Goal: Task Accomplishment & Management: Complete application form

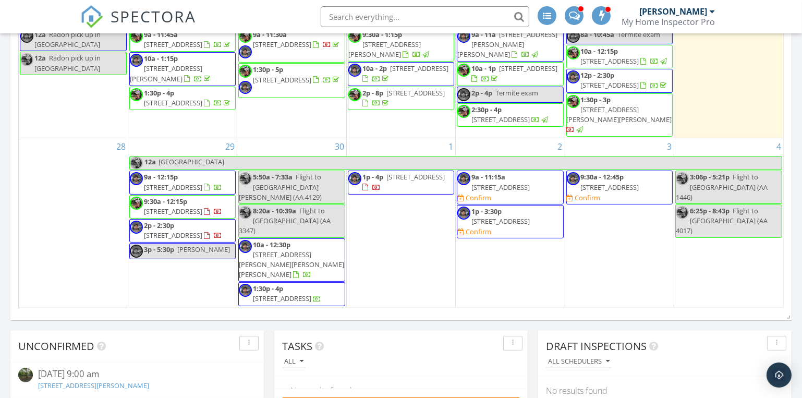
scroll to position [569, 0]
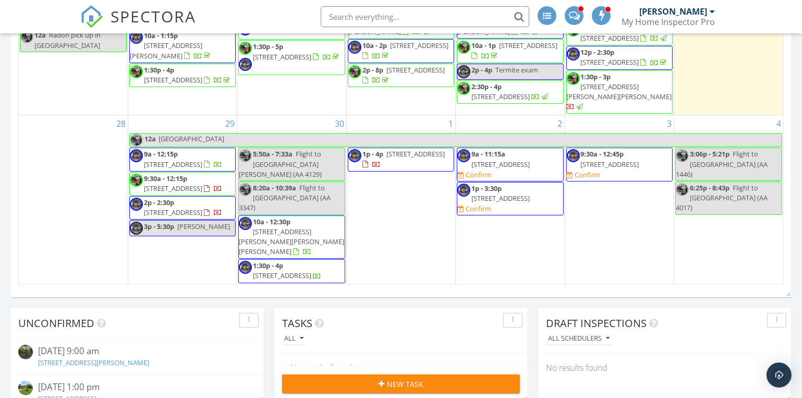
click at [506, 157] on span "9a - 11:15a" at bounding box center [489, 153] width 34 height 9
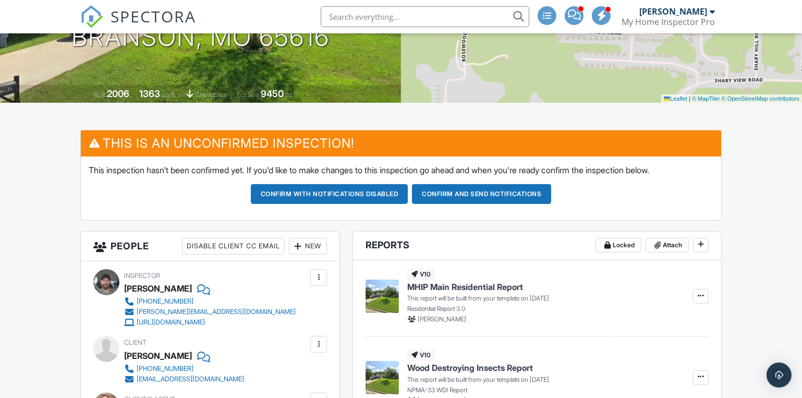
scroll to position [284, 0]
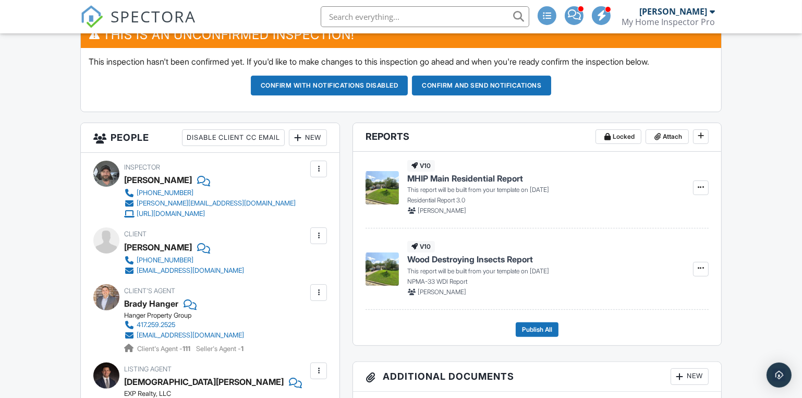
click at [489, 87] on button "Confirm and send notifications" at bounding box center [481, 86] width 139 height 20
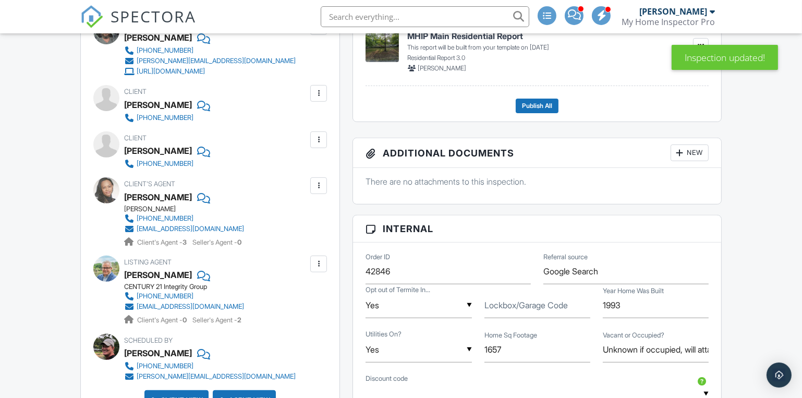
scroll to position [284, 0]
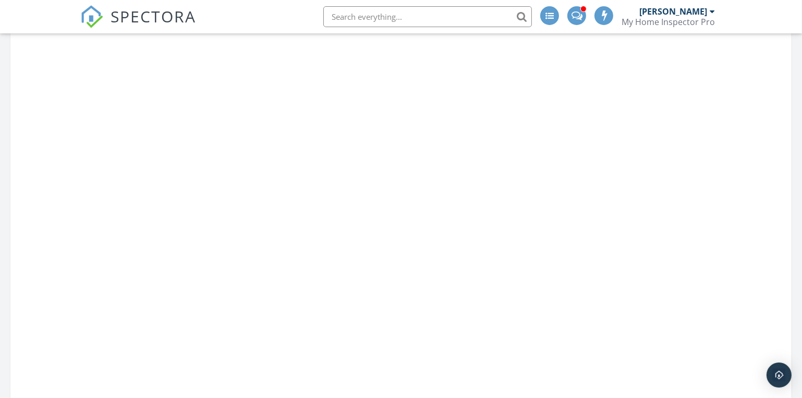
scroll to position [569, 0]
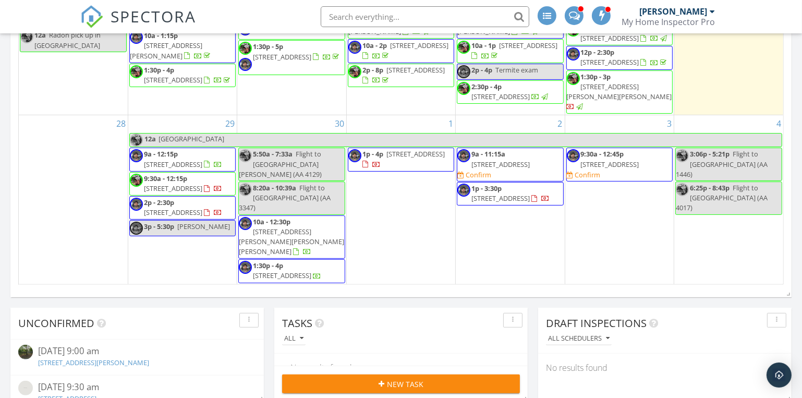
click at [183, 231] on span "[PERSON_NAME]" at bounding box center [203, 226] width 53 height 9
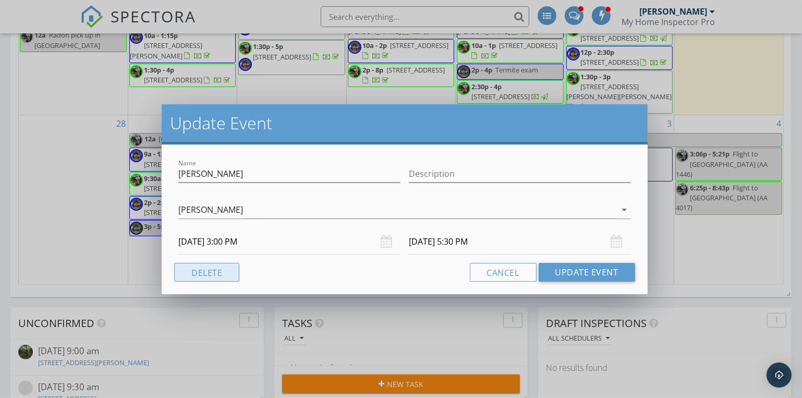
click at [210, 268] on button "Delete" at bounding box center [206, 272] width 65 height 19
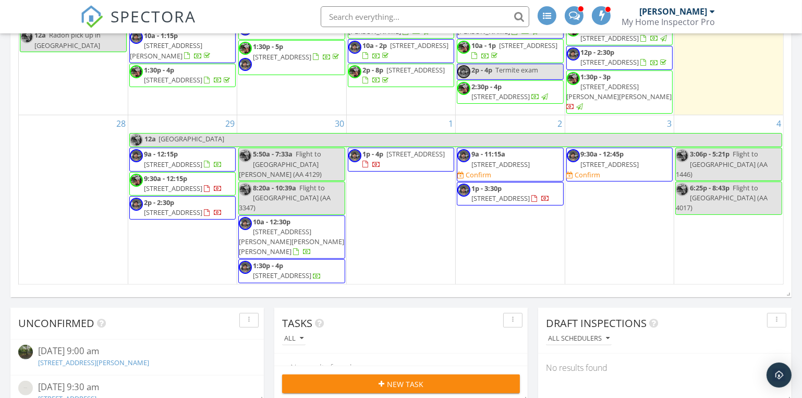
click at [168, 236] on div "29 12a New England 9a - 12:15p 2131 State Hwy Y, Forsyth 65653 9:30a - 12:15p 3…" at bounding box center [182, 199] width 109 height 169
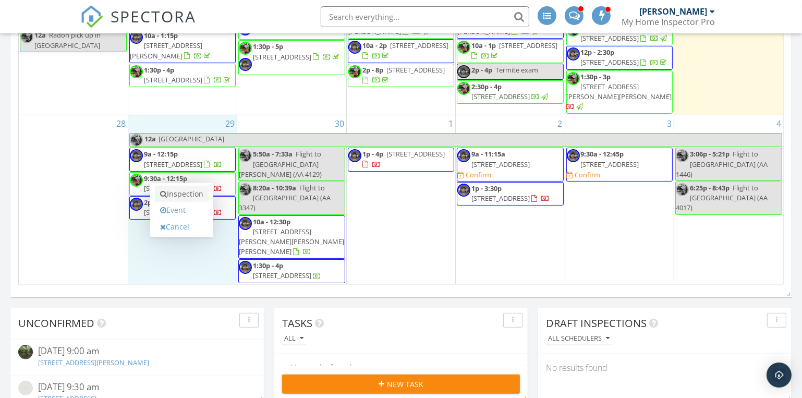
click at [175, 191] on link "Inspection" at bounding box center [182, 194] width 54 height 17
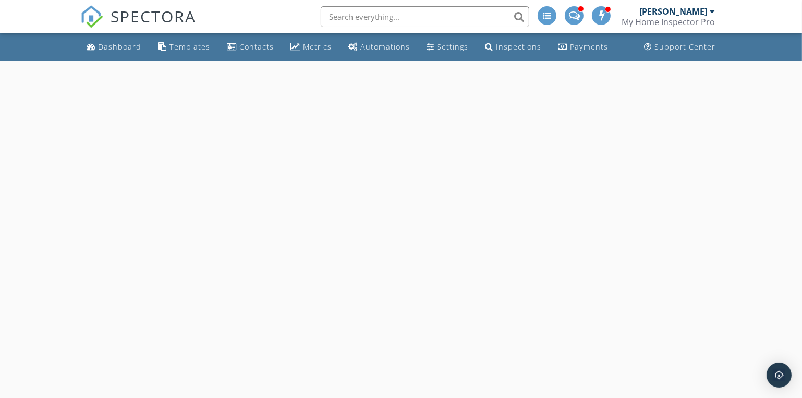
select select "8"
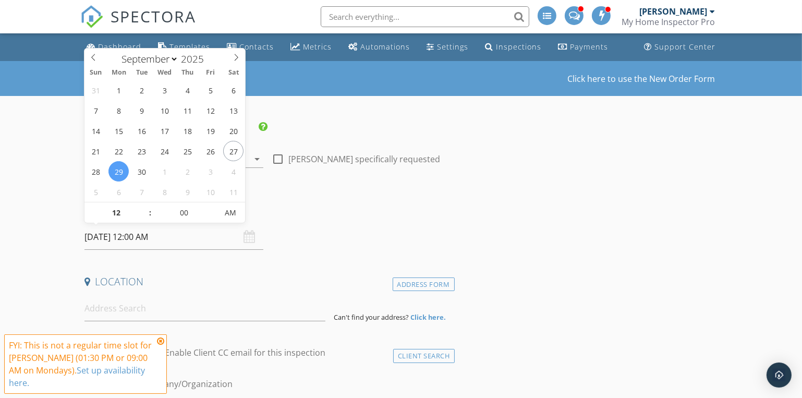
click at [142, 238] on input "09/29/2025 12:00 AM" at bounding box center [174, 237] width 179 height 26
type input "01"
type input "09/29/2025 1:00 AM"
click at [142, 207] on span at bounding box center [144, 207] width 7 height 10
type input "02"
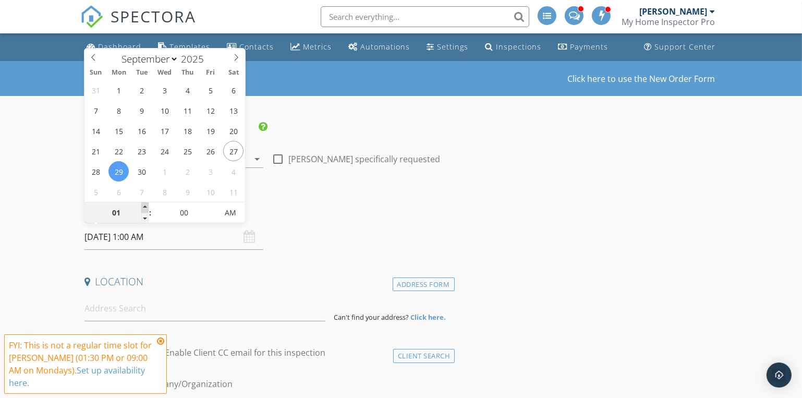
type input "09/29/2025 2:00 AM"
click at [142, 207] on span at bounding box center [144, 207] width 7 height 10
type input "03"
click at [142, 207] on span at bounding box center [144, 207] width 7 height 10
type input "09/29/2025 3:00 PM"
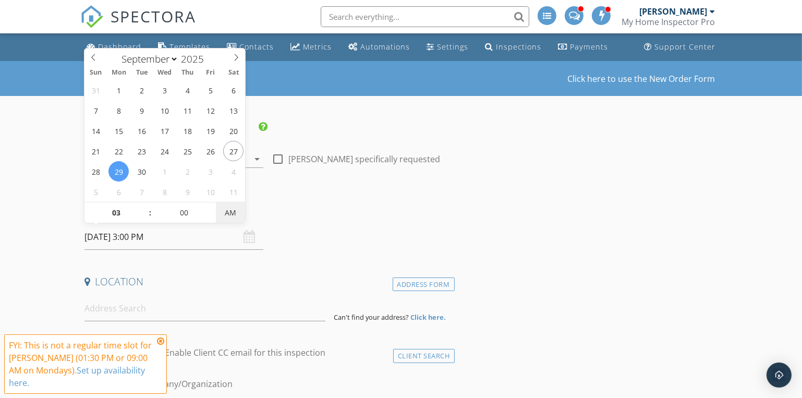
click at [227, 214] on span "AM" at bounding box center [230, 212] width 29 height 21
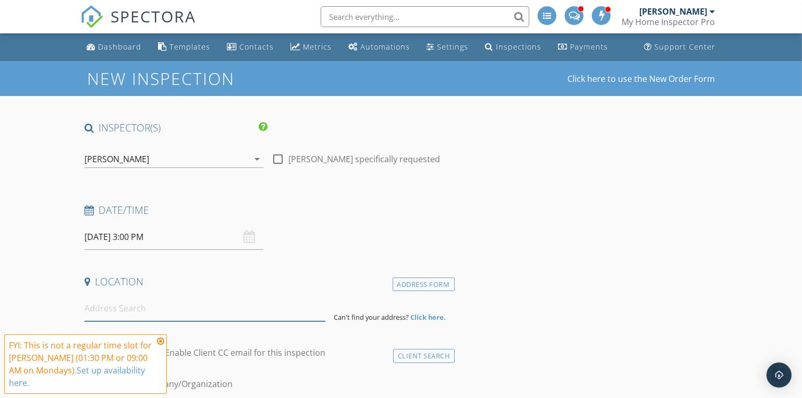
click at [96, 311] on input at bounding box center [205, 309] width 241 height 26
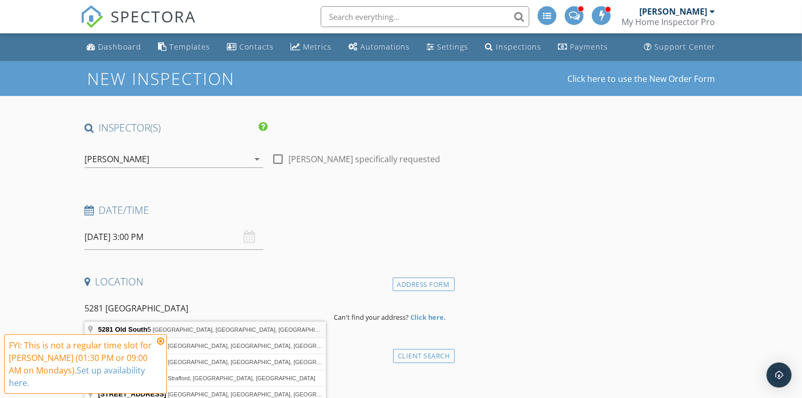
type input "5281 Old South 5, Camdenton, MO, USA"
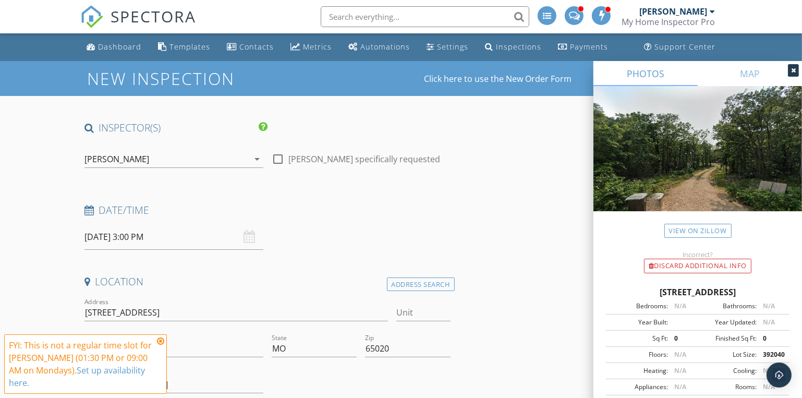
scroll to position [142, 0]
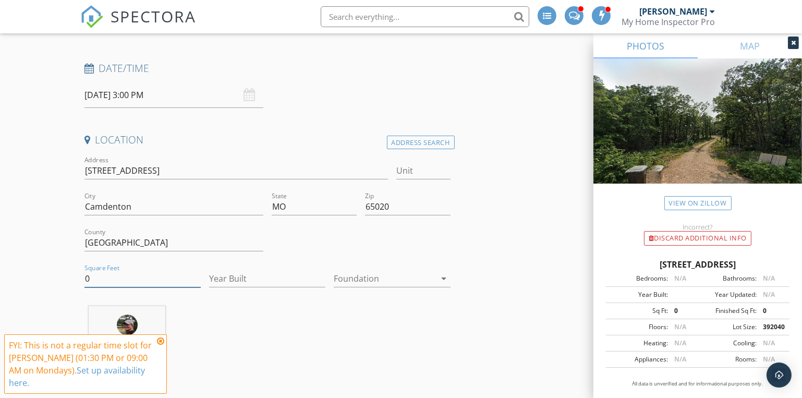
drag, startPoint x: 95, startPoint y: 275, endPoint x: 39, endPoint y: 274, distance: 56.4
drag, startPoint x: 606, startPoint y: 263, endPoint x: 792, endPoint y: 262, distance: 186.3
click at [792, 262] on div "5281 Old South 5, Camdenton MO 65020 Bedrooms: N/A Bathrooms: N/A Year Built: Y…" at bounding box center [698, 327] width 209 height 163
drag, startPoint x: 119, startPoint y: 279, endPoint x: 14, endPoint y: 264, distance: 105.9
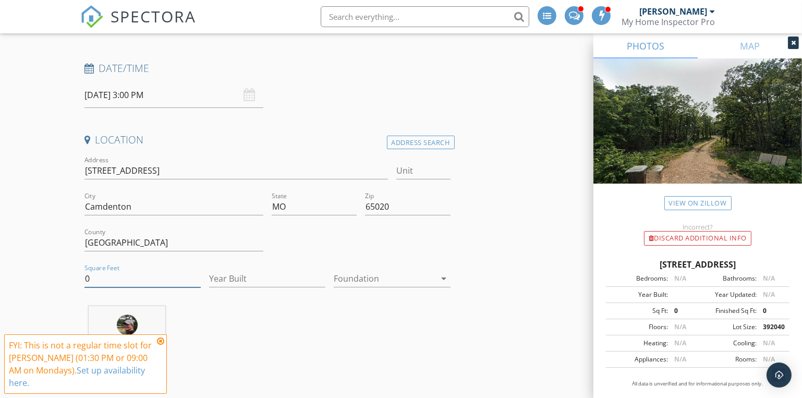
type input "2062"
click at [226, 270] on input "Year Built" at bounding box center [267, 278] width 116 height 17
type input "2021"
click at [401, 280] on div at bounding box center [385, 278] width 102 height 17
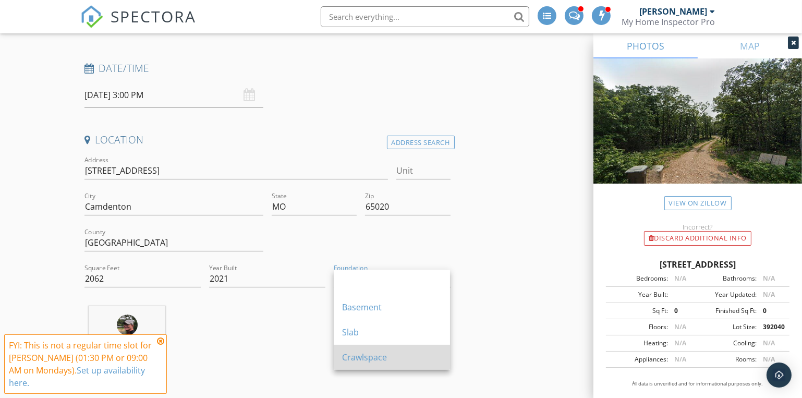
click at [358, 351] on div "Crawlspace" at bounding box center [392, 357] width 100 height 13
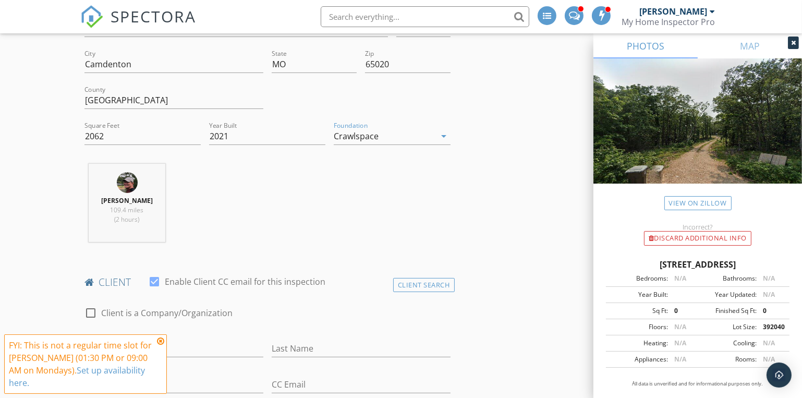
scroll to position [427, 0]
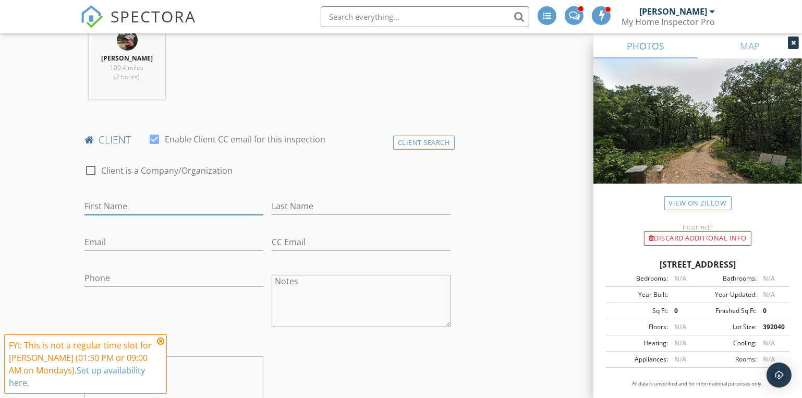
click at [107, 207] on input "First Name" at bounding box center [174, 206] width 179 height 17
type input "[PERSON_NAME]"
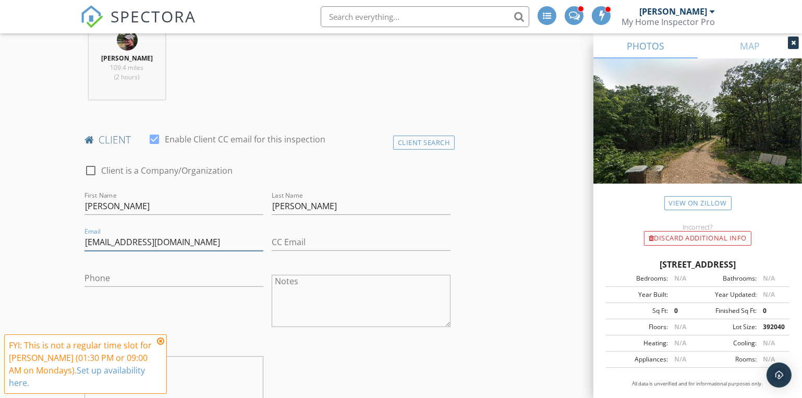
type input "[EMAIL_ADDRESS][DOMAIN_NAME]"
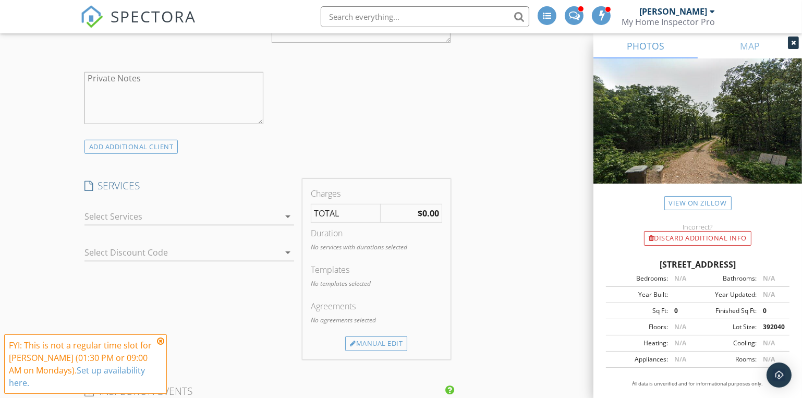
type input "[PHONE_NUMBER]"
click at [151, 213] on div at bounding box center [183, 216] width 196 height 17
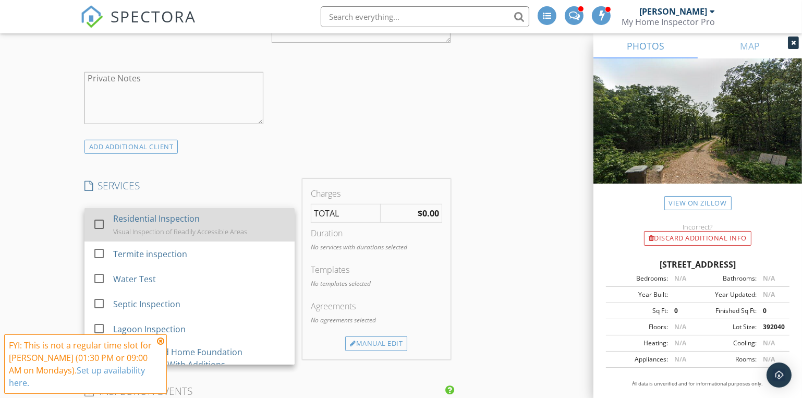
click at [138, 220] on div "Residential Inspection" at bounding box center [156, 218] width 87 height 13
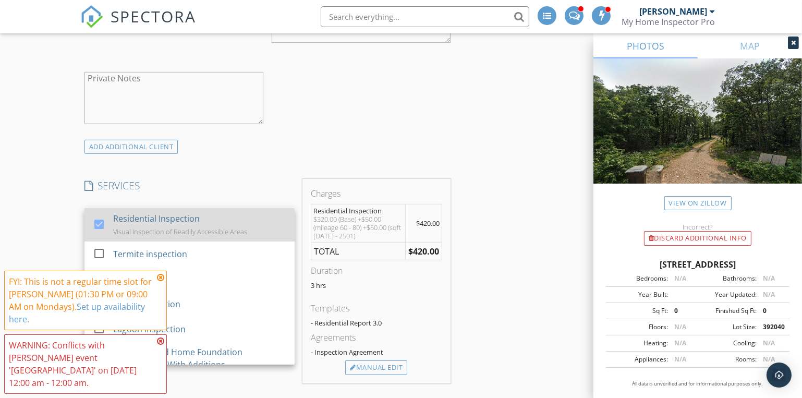
scroll to position [142, 0]
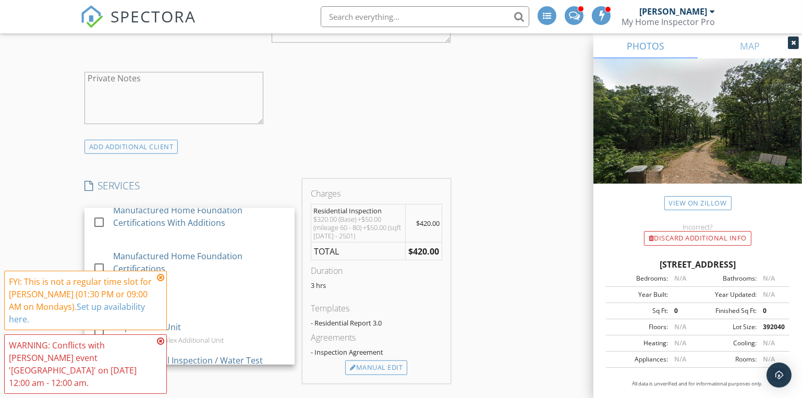
click at [425, 130] on div "check_box_outline_blank Client is a Company/Organization First Name William Las…" at bounding box center [267, 5] width 375 height 270
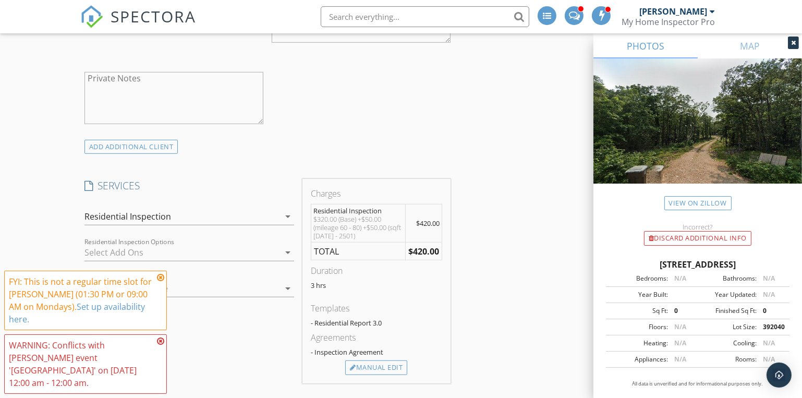
click at [161, 345] on icon at bounding box center [160, 341] width 7 height 8
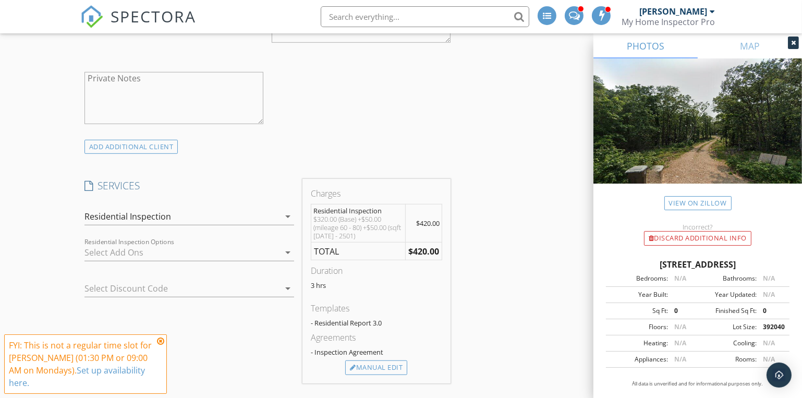
click at [160, 345] on icon at bounding box center [160, 341] width 7 height 8
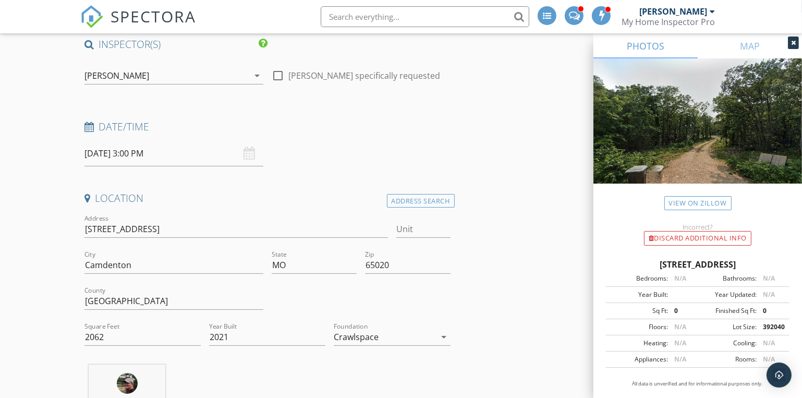
scroll to position [0, 0]
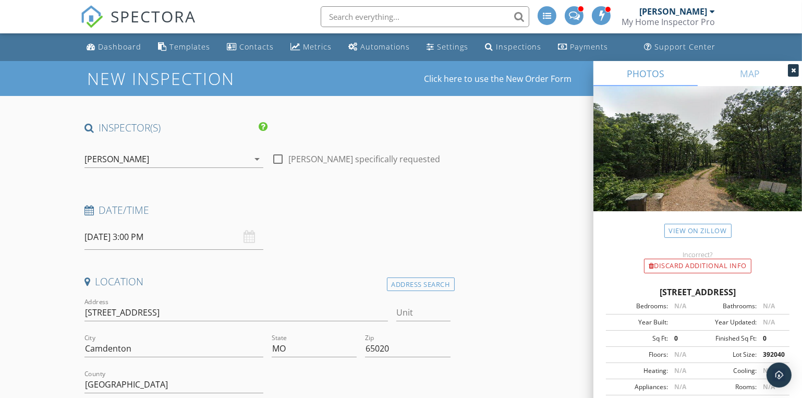
click at [138, 159] on div "[PERSON_NAME]" at bounding box center [167, 159] width 164 height 17
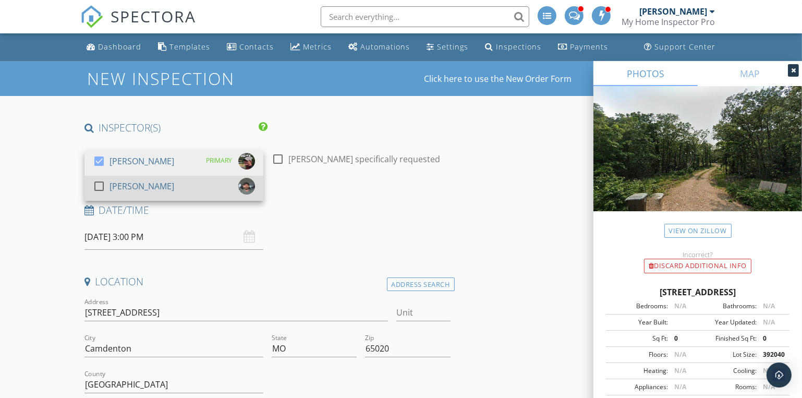
click at [89, 190] on link "check_box_outline_blank Josh Gress" at bounding box center [174, 188] width 179 height 25
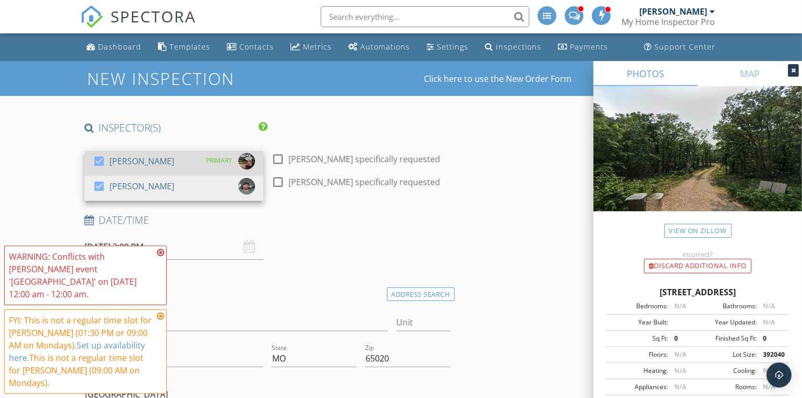
click at [101, 160] on div at bounding box center [99, 161] width 18 height 18
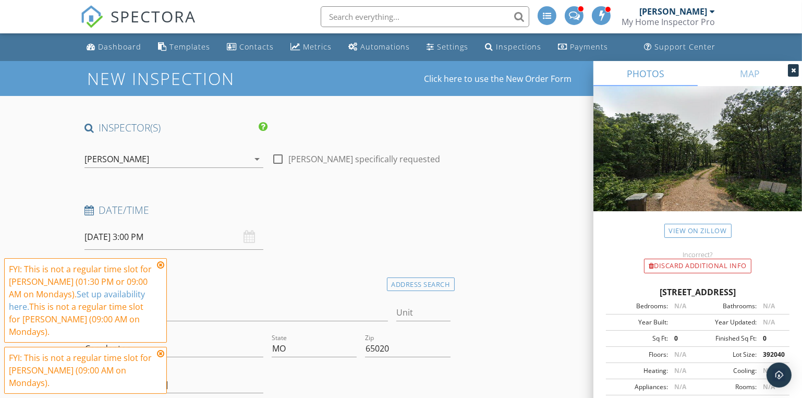
click at [159, 269] on icon at bounding box center [160, 265] width 7 height 8
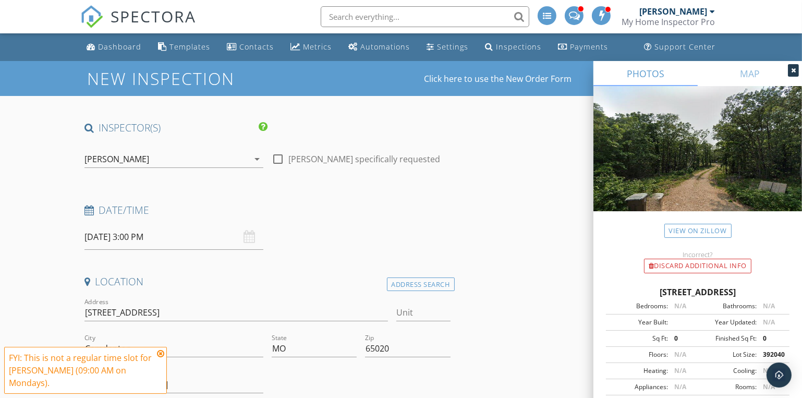
click at [158, 358] on icon at bounding box center [160, 354] width 7 height 8
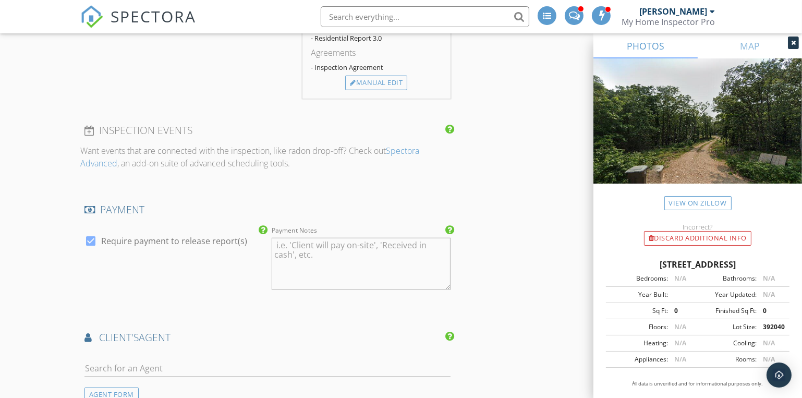
scroll to position [1138, 0]
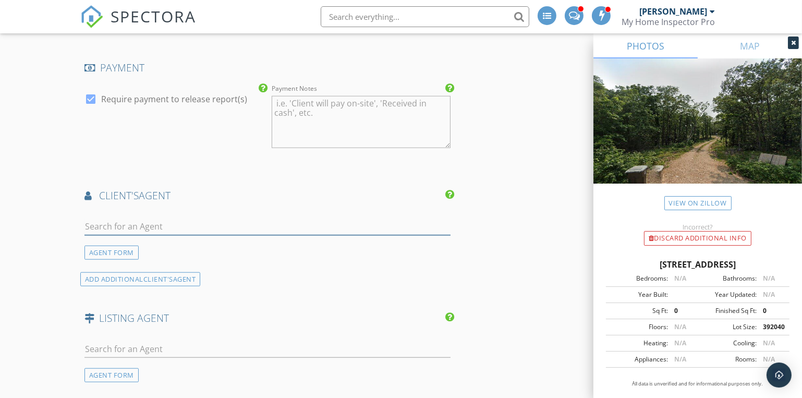
click at [104, 221] on input "text" at bounding box center [268, 226] width 366 height 17
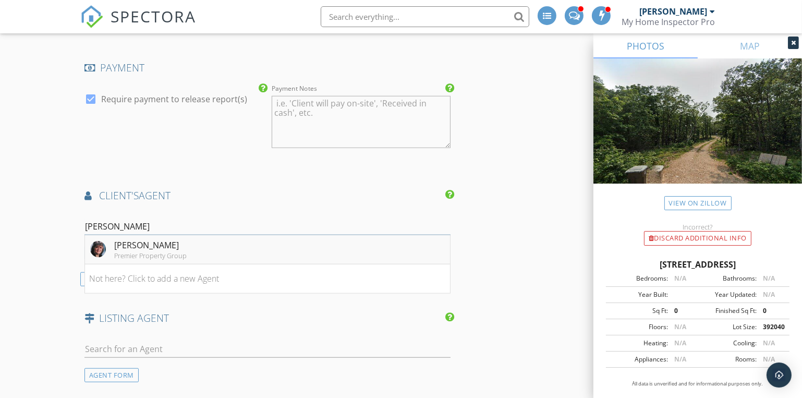
type input "[PERSON_NAME]"
click at [136, 251] on div "Premier Property Group" at bounding box center [150, 255] width 73 height 8
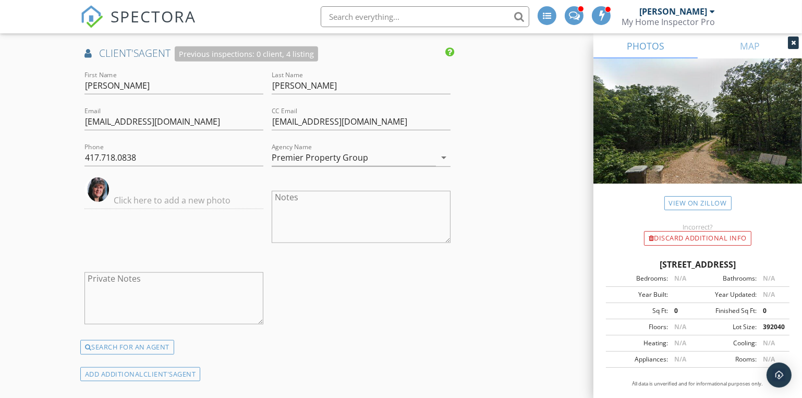
scroll to position [1423, 0]
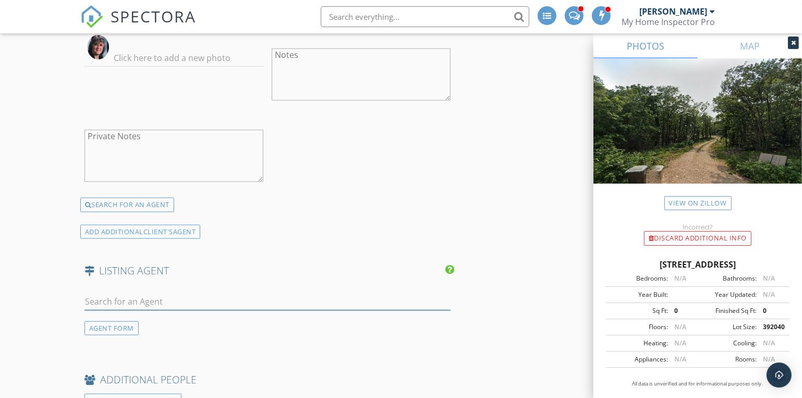
click at [110, 294] on input "text" at bounding box center [268, 301] width 366 height 17
type input "Susan Ellis"
click at [140, 322] on div "No results found. Click to add a new Agent" at bounding box center [167, 325] width 157 height 13
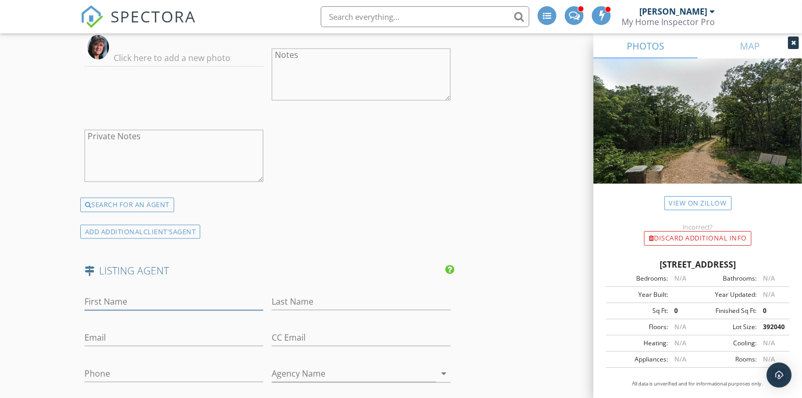
click at [106, 293] on input "First Name" at bounding box center [174, 301] width 179 height 17
type input "Susan"
type input "Ellis"
click at [289, 371] on input "Agency Name" at bounding box center [354, 373] width 164 height 17
click at [288, 372] on input "Remax Lake Of the" at bounding box center [354, 373] width 164 height 17
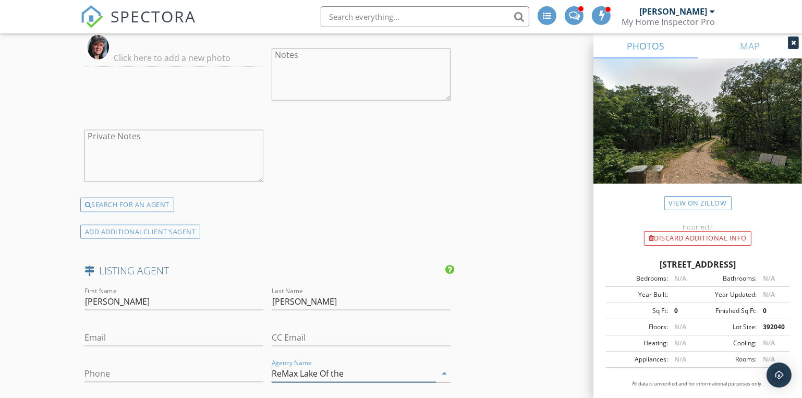
click at [357, 370] on input "ReMax Lake Of the" at bounding box center [354, 373] width 164 height 17
type input "ReMax Lake of the Ozarks"
click at [104, 372] on input "Phone" at bounding box center [174, 373] width 179 height 17
paste input "573-286-9725"
type input "573-286-9725"
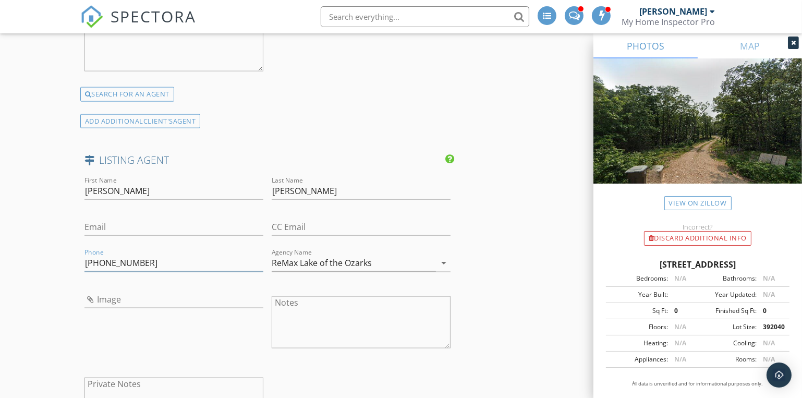
scroll to position [1565, 0]
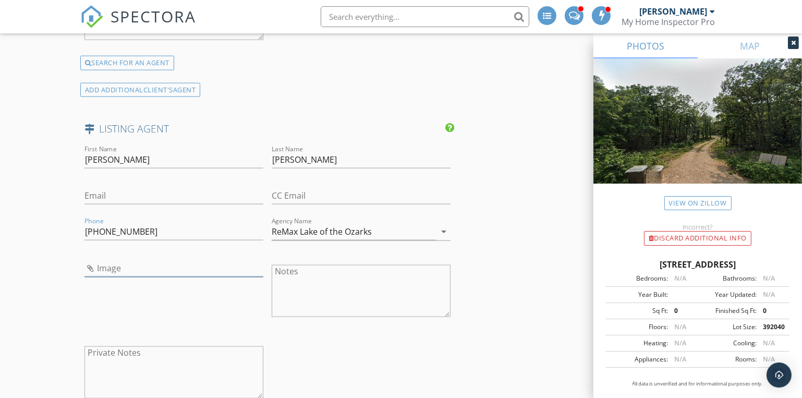
click at [90, 267] on input "Image" at bounding box center [174, 268] width 179 height 17
type input "Susan Ellis.jpg"
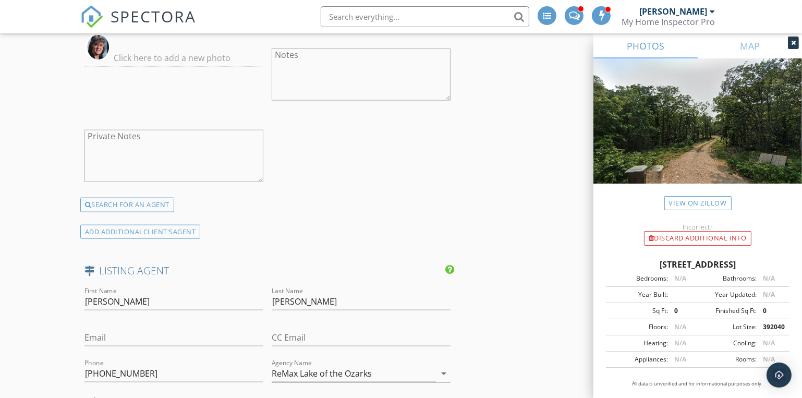
scroll to position [1707, 0]
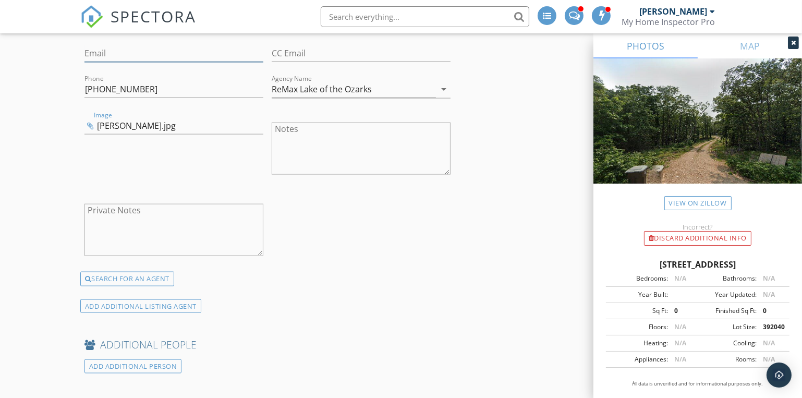
click at [92, 45] on input "Email" at bounding box center [174, 53] width 179 height 17
paste input "s.ellis@susanellisgroup.com"
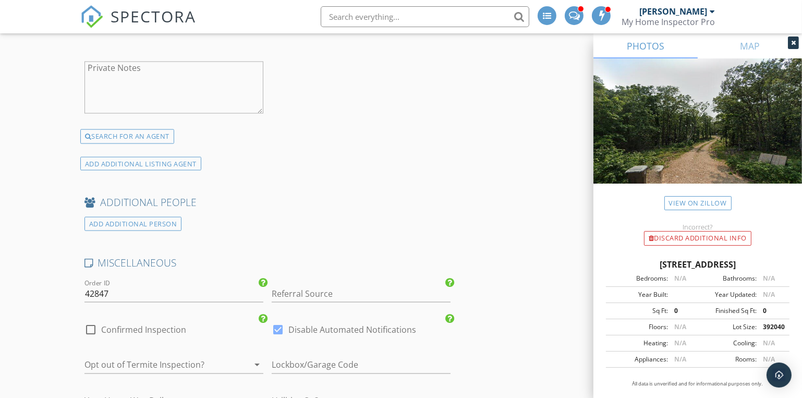
scroll to position [1992, 0]
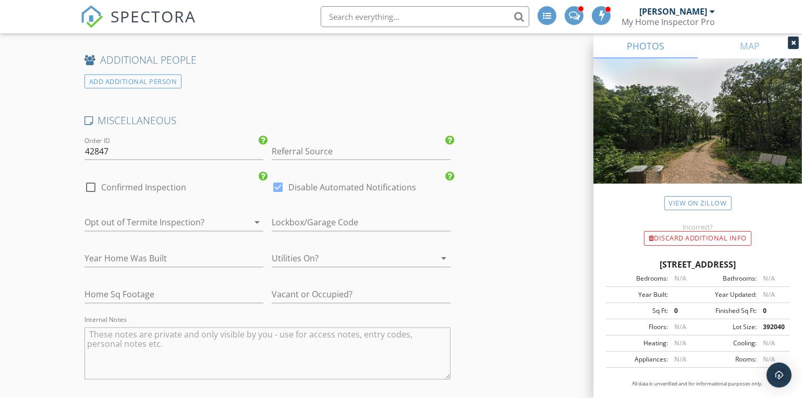
type input "s.ellis@susanellisgroup.com"
click at [284, 150] on input "Referral Source" at bounding box center [361, 151] width 179 height 17
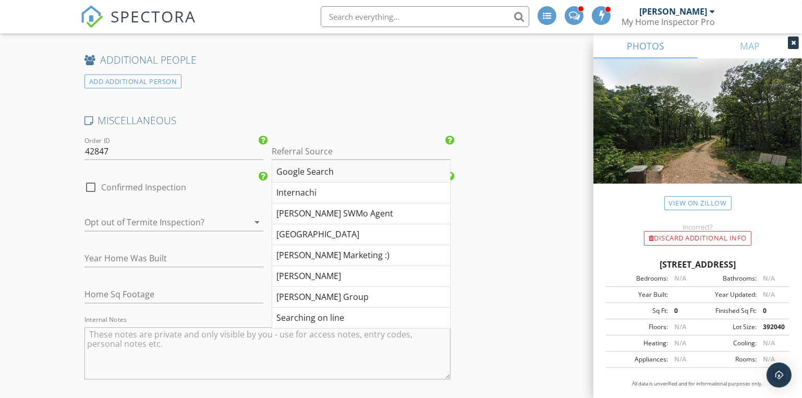
click at [293, 170] on div "Google Search" at bounding box center [361, 172] width 178 height 21
type input "Google Search"
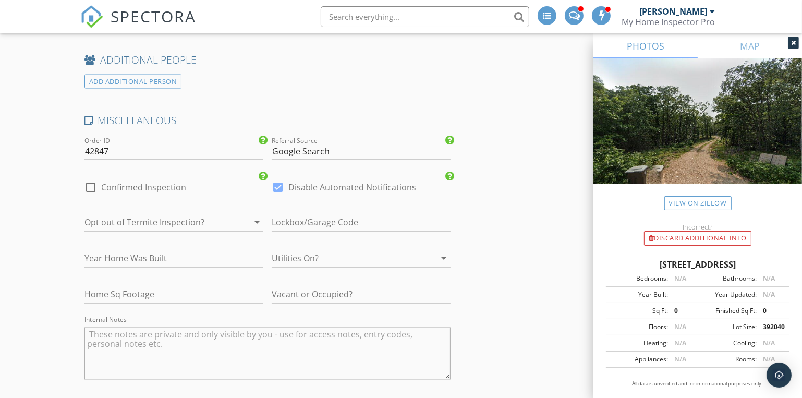
click at [292, 255] on div at bounding box center [347, 258] width 150 height 17
click at [292, 255] on div "Yes" at bounding box center [361, 259] width 162 height 13
click at [291, 290] on input "text" at bounding box center [361, 294] width 179 height 17
type input "Occupied - Attending"
click at [123, 222] on div at bounding box center [160, 222] width 150 height 17
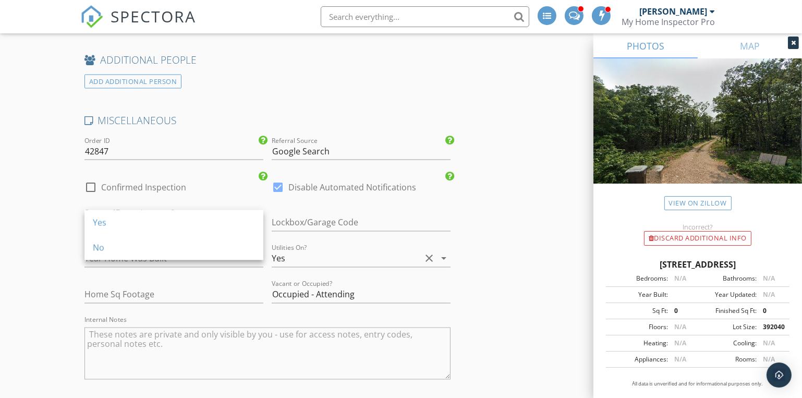
click at [123, 222] on div "Yes" at bounding box center [174, 223] width 162 height 13
click at [91, 184] on div at bounding box center [91, 187] width 18 height 18
checkbox input "true"
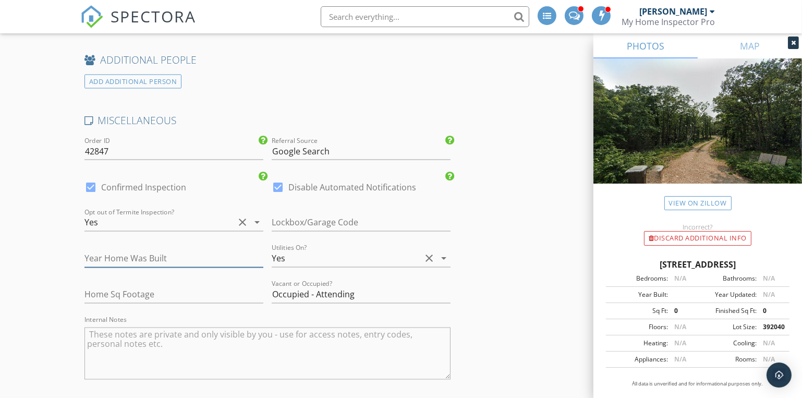
click at [109, 255] on input "number" at bounding box center [174, 258] width 179 height 17
type input "2021"
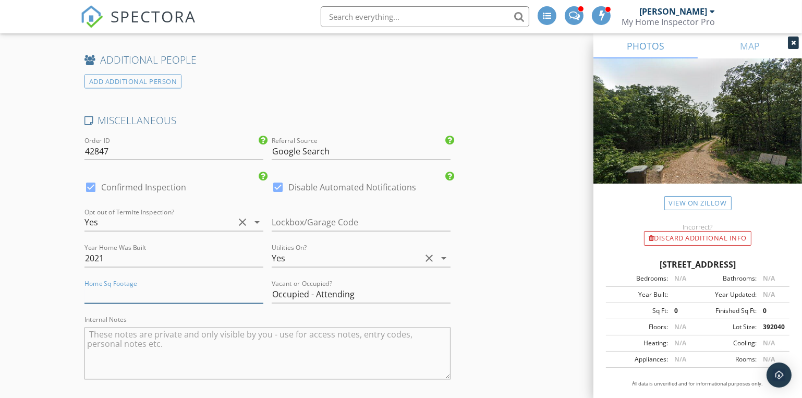
click at [113, 291] on input "number" at bounding box center [174, 294] width 179 height 17
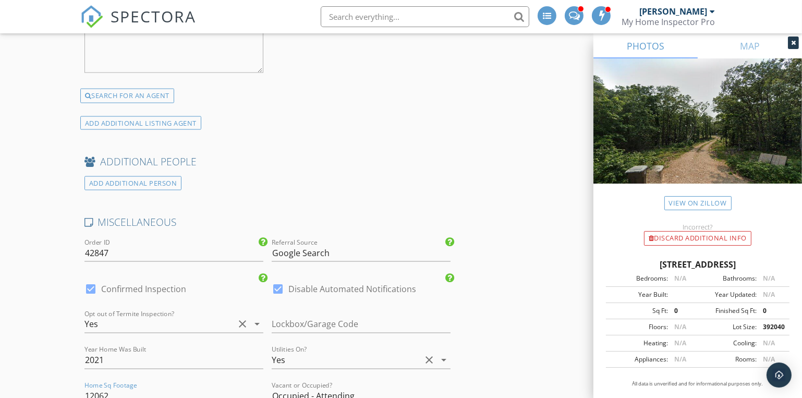
scroll to position [2174, 0]
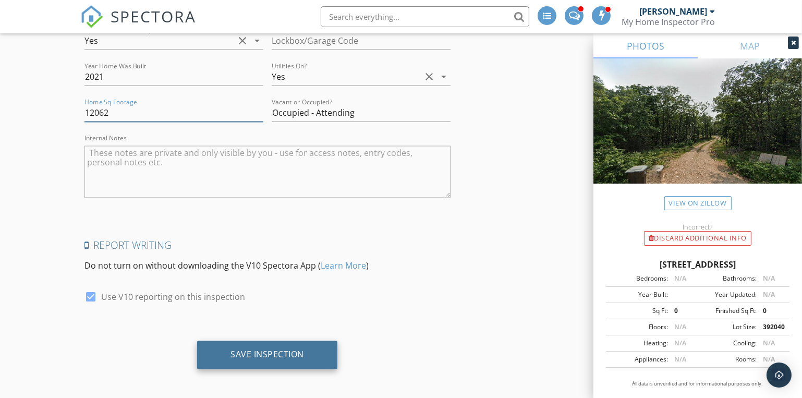
type input "12062"
click at [286, 350] on div "Save Inspection" at bounding box center [268, 355] width 74 height 10
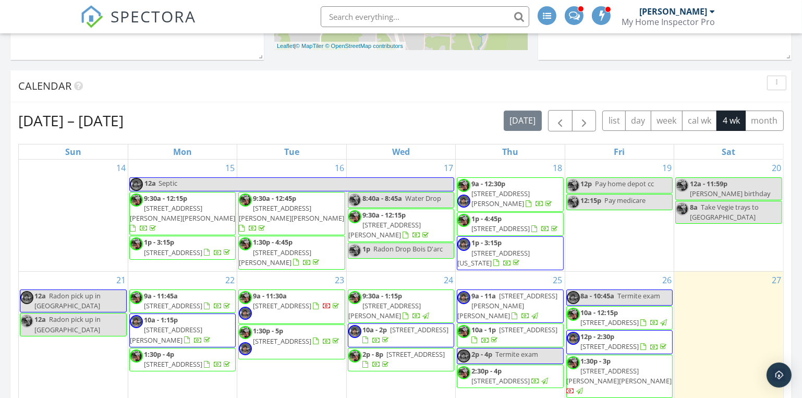
scroll to position [427, 0]
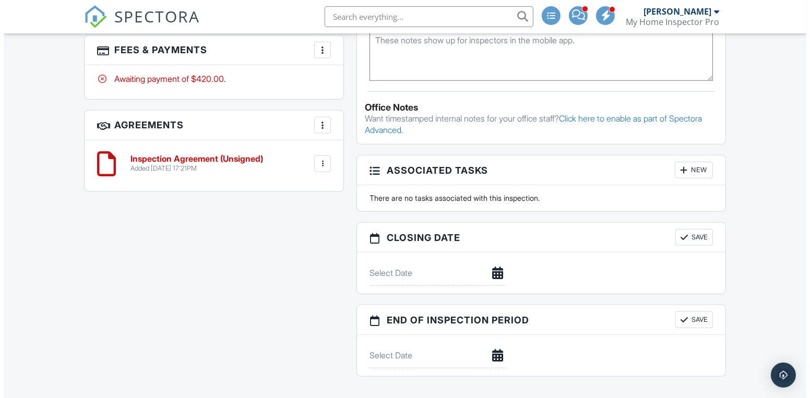
scroll to position [794, 0]
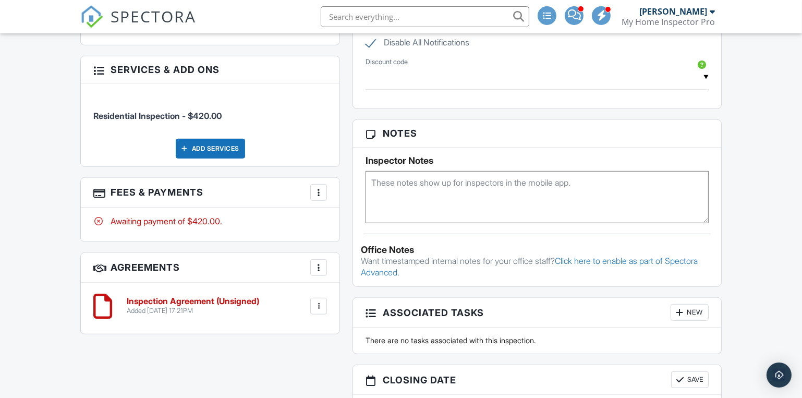
click at [320, 192] on div at bounding box center [319, 192] width 10 height 10
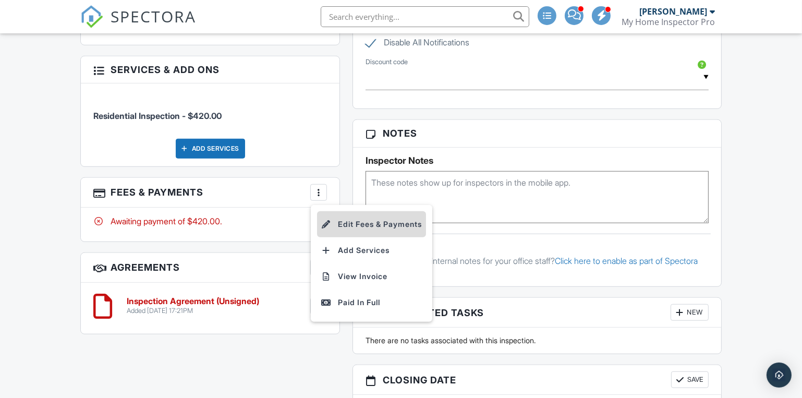
click at [348, 220] on li "Edit Fees & Payments" at bounding box center [371, 224] width 109 height 26
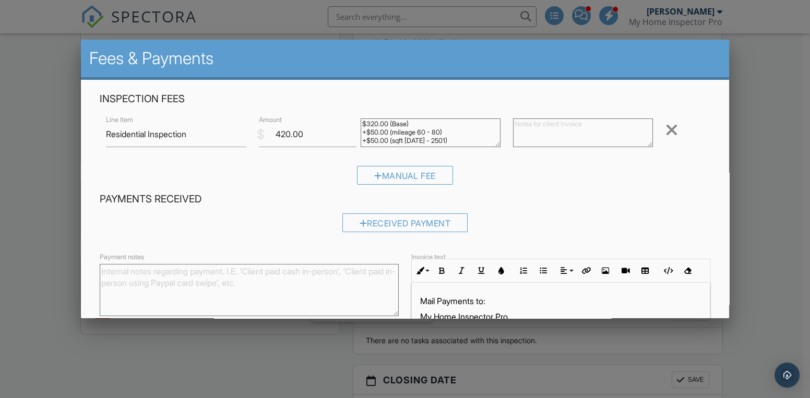
click at [122, 275] on textarea "Payment notes" at bounding box center [249, 290] width 299 height 52
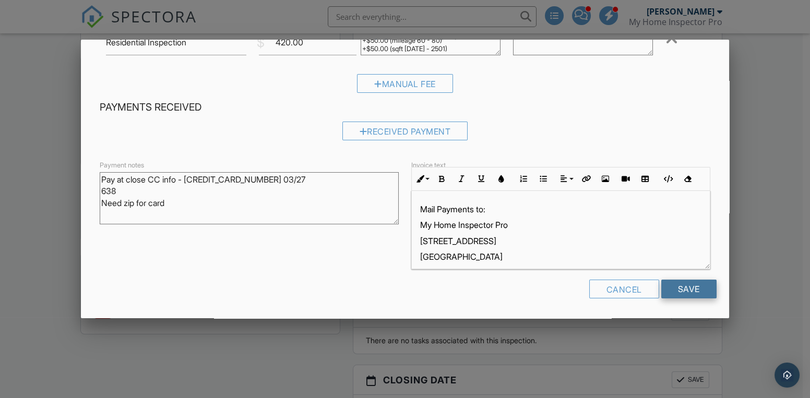
type textarea "Pay at close CC info - [CREDIT_CARD_NUMBER] 03/27 638 Need zip for card"
click at [679, 285] on input "Save" at bounding box center [688, 289] width 55 height 19
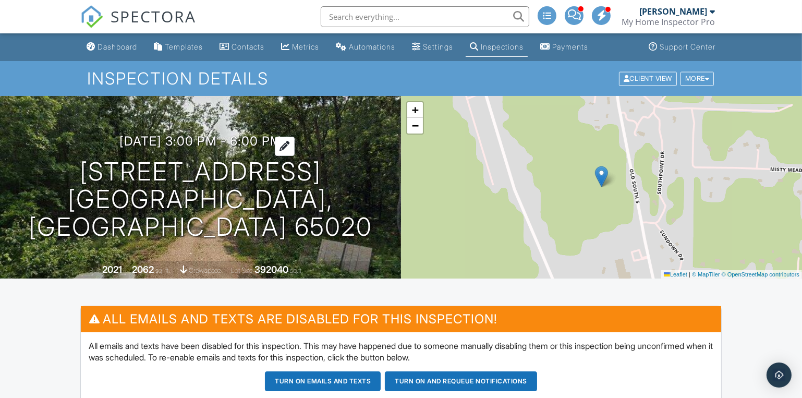
click at [247, 148] on h3 "09/29/2025 3:00 pm - 6:00 pm" at bounding box center [200, 141] width 162 height 14
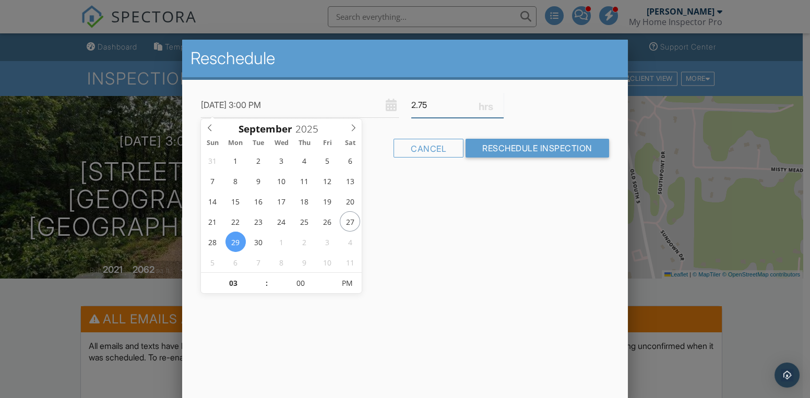
click at [499, 109] on input "2.75" at bounding box center [457, 105] width 92 height 26
click at [499, 109] on input "2.5" at bounding box center [457, 105] width 92 height 26
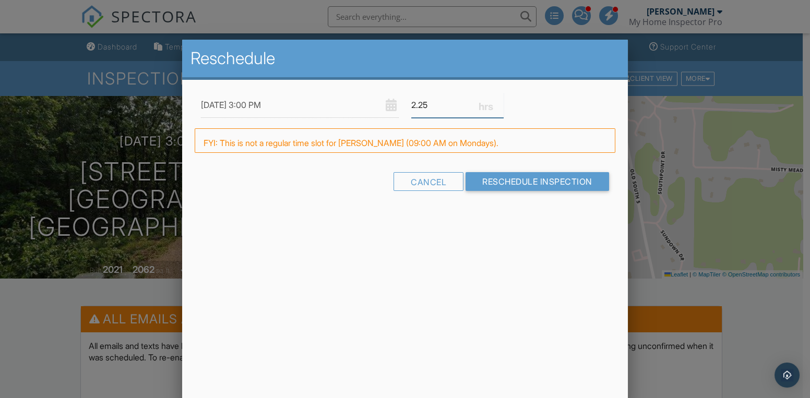
type input "2.25"
click at [499, 109] on input "2.25" at bounding box center [457, 105] width 92 height 26
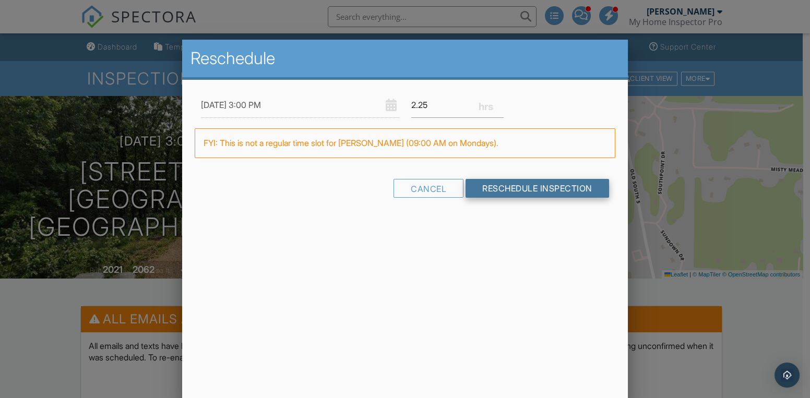
click at [517, 187] on input "Reschedule Inspection" at bounding box center [536, 188] width 143 height 19
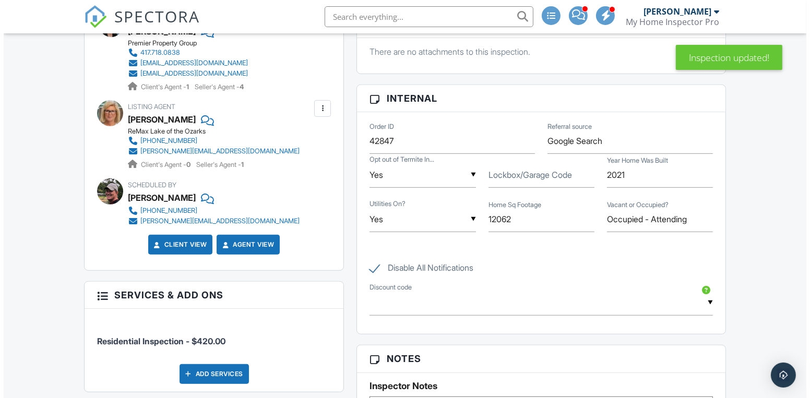
scroll to position [711, 0]
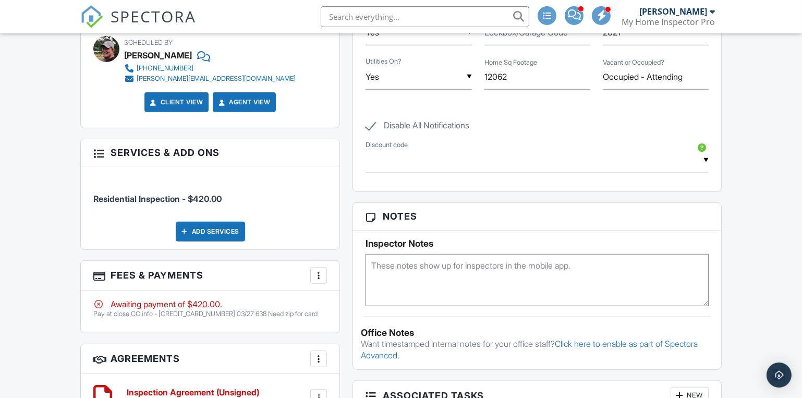
click at [319, 274] on div at bounding box center [319, 275] width 10 height 10
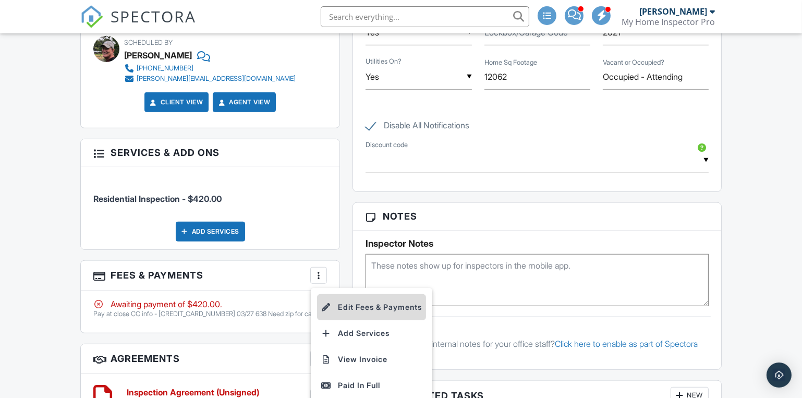
click at [358, 307] on li "Edit Fees & Payments" at bounding box center [371, 307] width 109 height 26
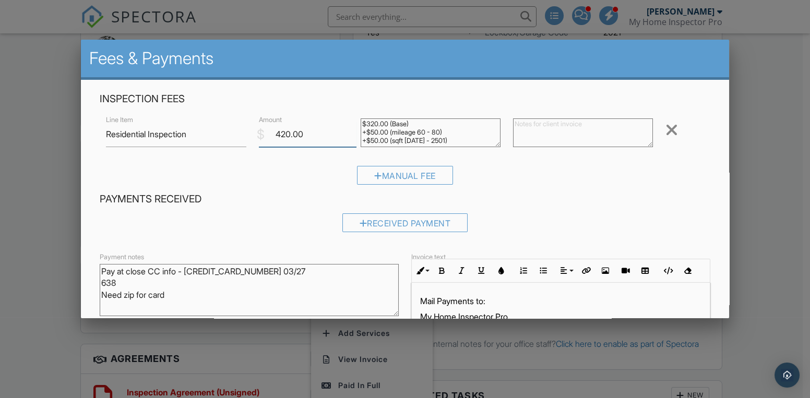
drag, startPoint x: 284, startPoint y: 135, endPoint x: 272, endPoint y: 149, distance: 18.5
click at [273, 136] on input "420.00" at bounding box center [308, 135] width 98 height 26
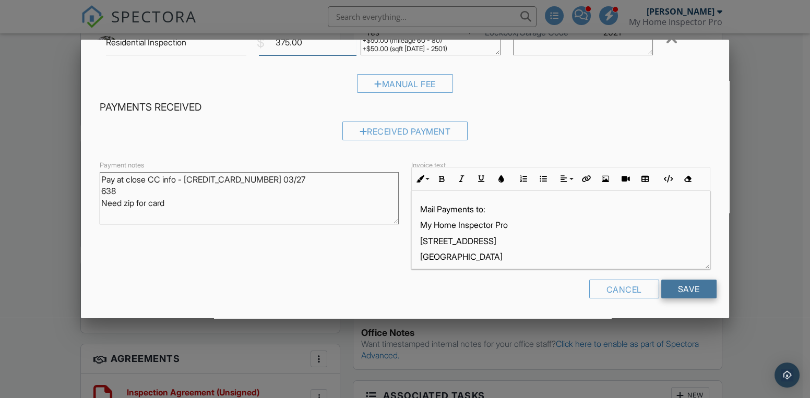
type input "375.00"
click at [670, 291] on input "Save" at bounding box center [688, 289] width 55 height 19
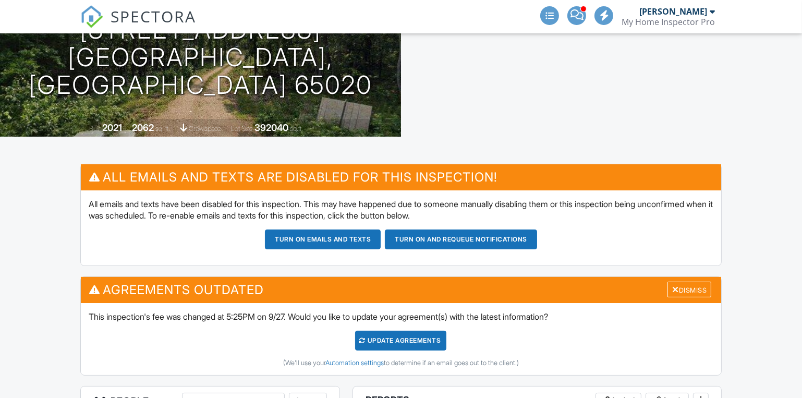
scroll to position [142, 0]
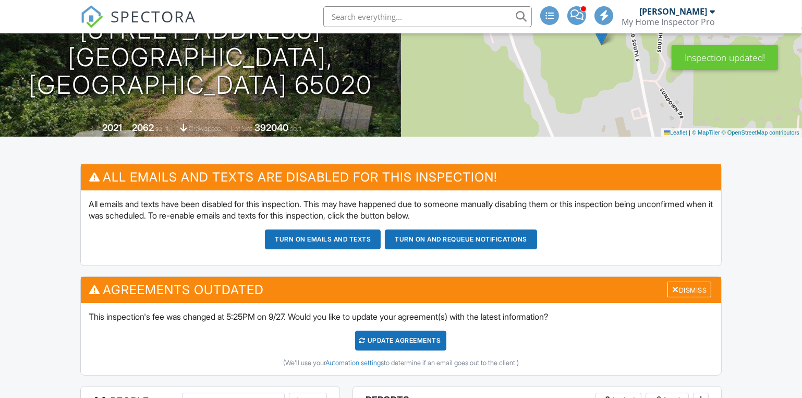
click at [391, 343] on div "Update Agreements" at bounding box center [400, 341] width 91 height 20
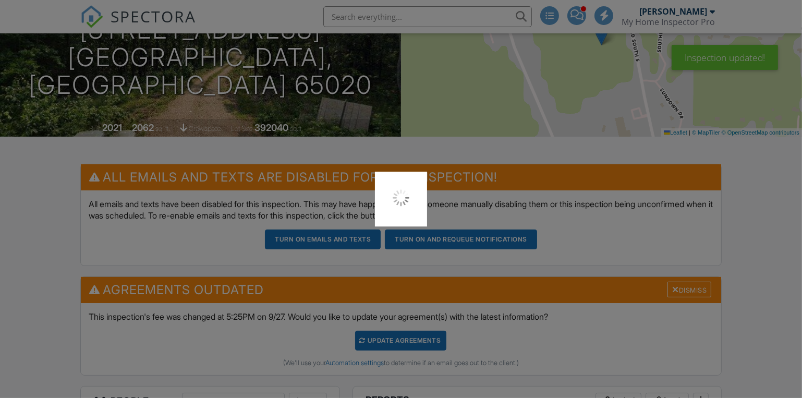
scroll to position [0, 0]
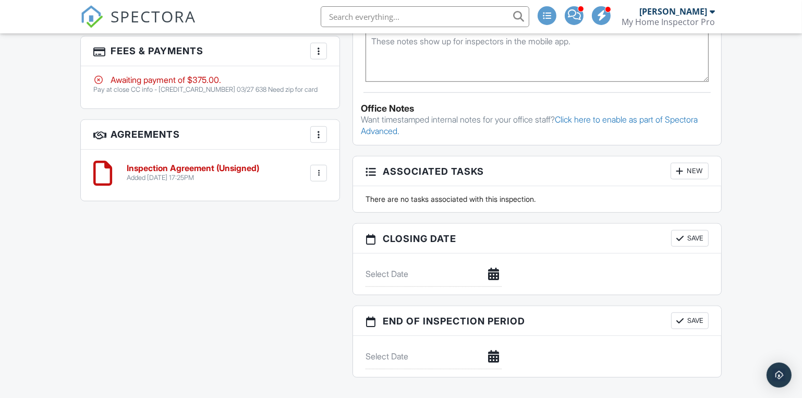
scroll to position [793, 0]
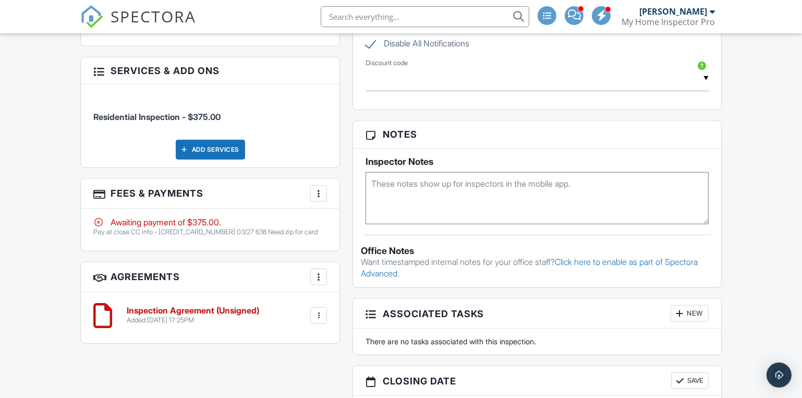
click at [385, 185] on textarea at bounding box center [537, 198] width 343 height 52
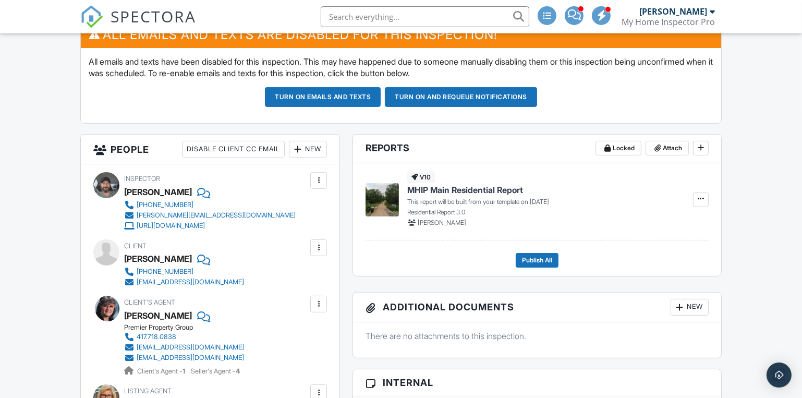
scroll to position [142, 0]
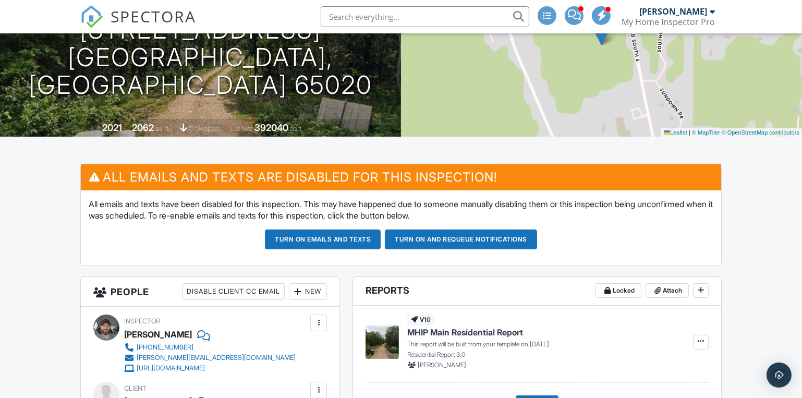
type textarea "Need zip for pay at close please?"
click at [421, 241] on button "Turn on and Requeue Notifications" at bounding box center [461, 240] width 152 height 20
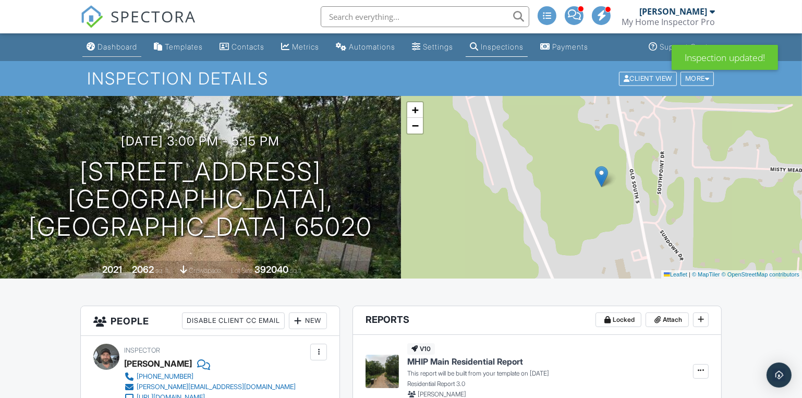
click at [118, 48] on div "Dashboard" at bounding box center [118, 46] width 40 height 9
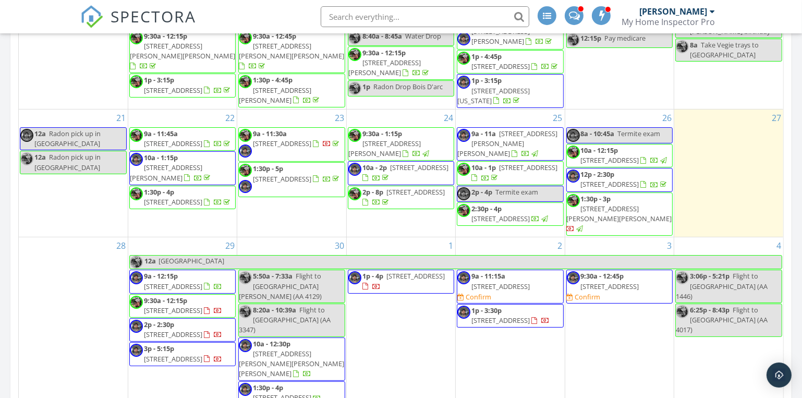
scroll to position [569, 0]
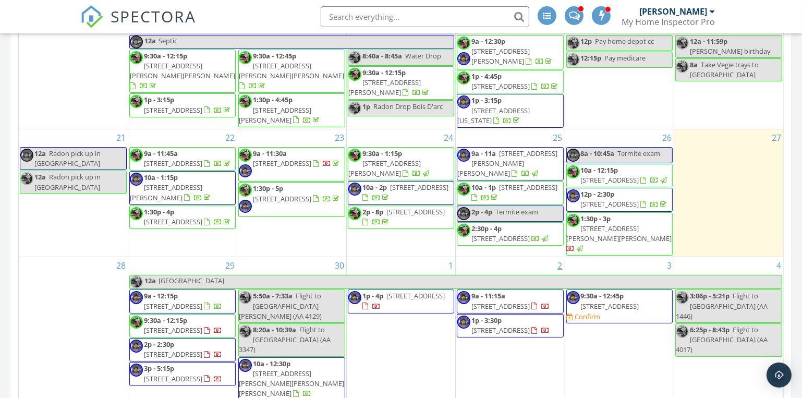
scroll to position [569, 0]
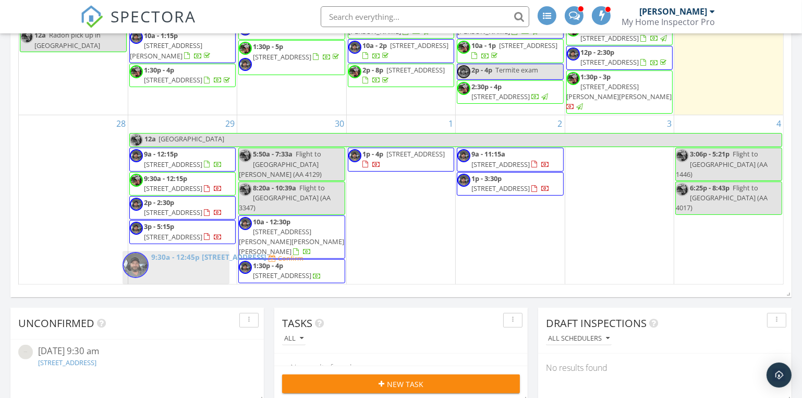
drag, startPoint x: 617, startPoint y: 183, endPoint x: 179, endPoint y: 274, distance: 447.2
click at [179, 274] on body "SPECTORA Dave Gress My Home Inspector Pro Role: Inspector Change Role Dashboard…" at bounding box center [401, 243] width 802 height 1624
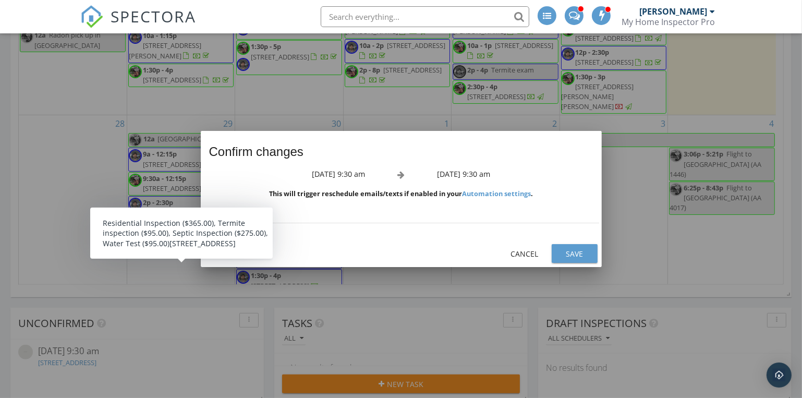
click at [573, 256] on div "Save" at bounding box center [574, 253] width 29 height 11
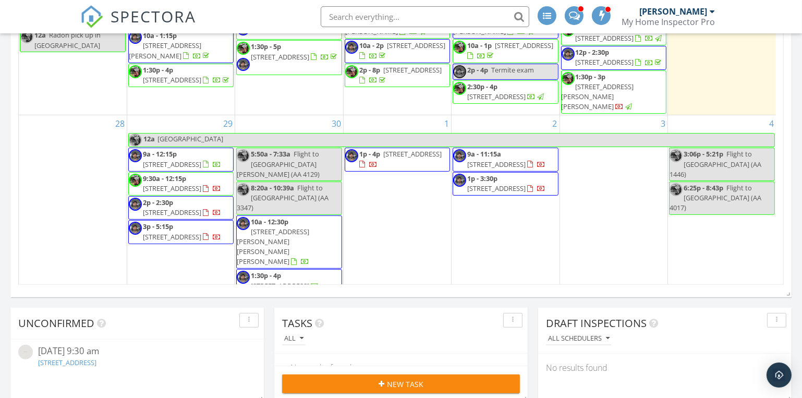
click at [625, 164] on div "3" at bounding box center [613, 204] width 107 height 178
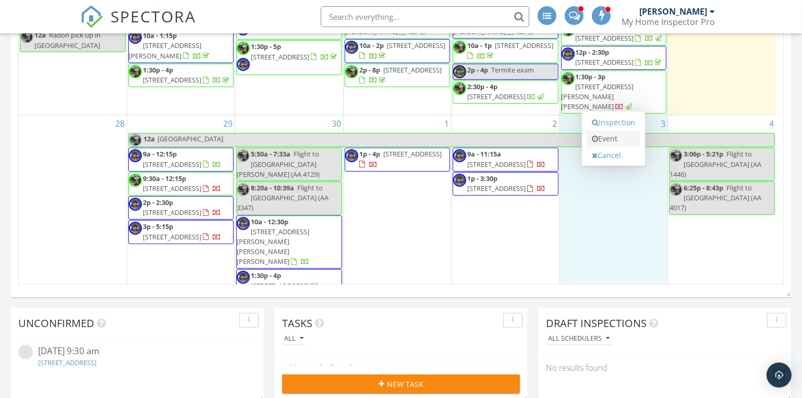
click at [604, 138] on link "Event" at bounding box center [614, 138] width 54 height 17
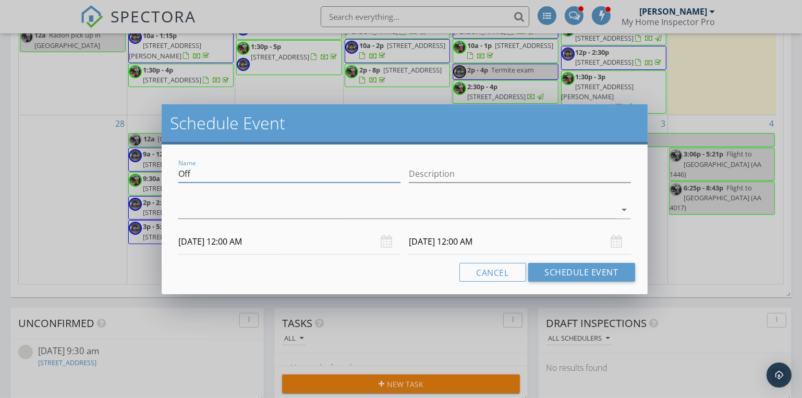
drag, startPoint x: 213, startPoint y: 173, endPoint x: 113, endPoint y: 167, distance: 100.8
click at [113, 167] on div "Schedule Event Name Off Description arrow_drop_down 10/03/2025 12:00 AM 10/04/2…" at bounding box center [401, 199] width 802 height 398
type input "Koshkonong"
click at [210, 213] on div at bounding box center [397, 209] width 438 height 17
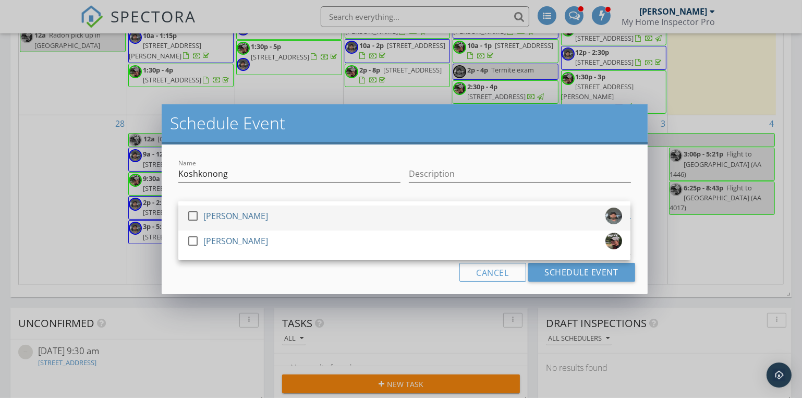
click at [200, 218] on div at bounding box center [193, 216] width 18 height 18
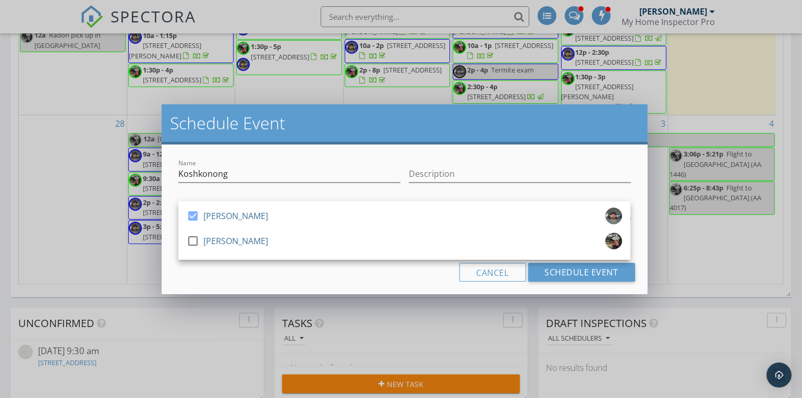
click at [236, 281] on div "Cancel Schedule Event" at bounding box center [404, 272] width 461 height 19
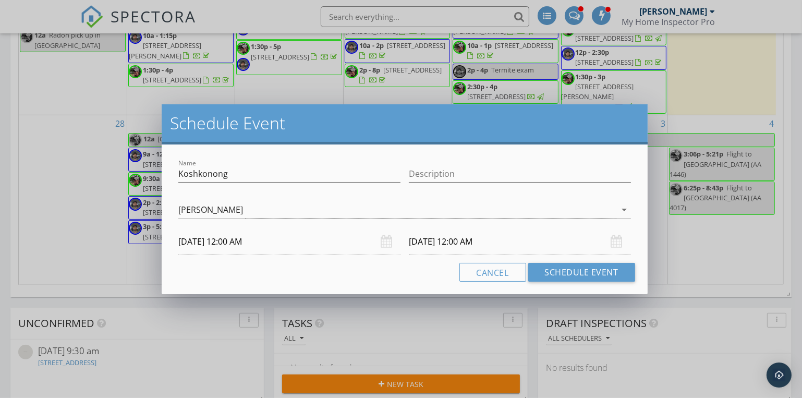
click at [226, 243] on input "10/03/2025 12:00 AM" at bounding box center [289, 242] width 222 height 26
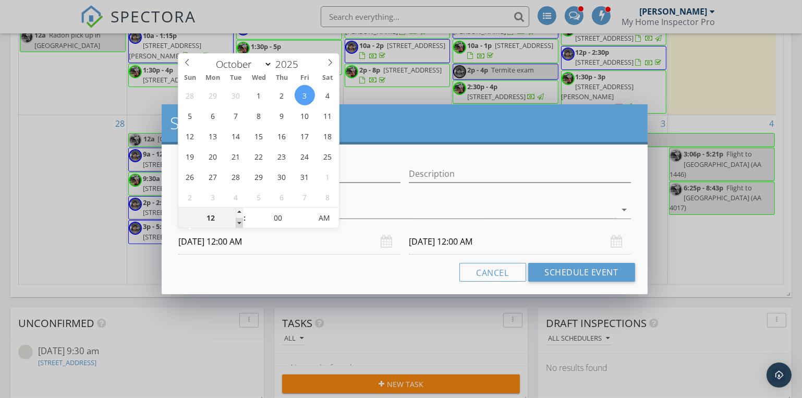
type input "11"
type input "10/03/2025 11:00 PM"
click at [238, 221] on span at bounding box center [239, 223] width 7 height 10
type input "10"
type input "10/03/2025 10:00 PM"
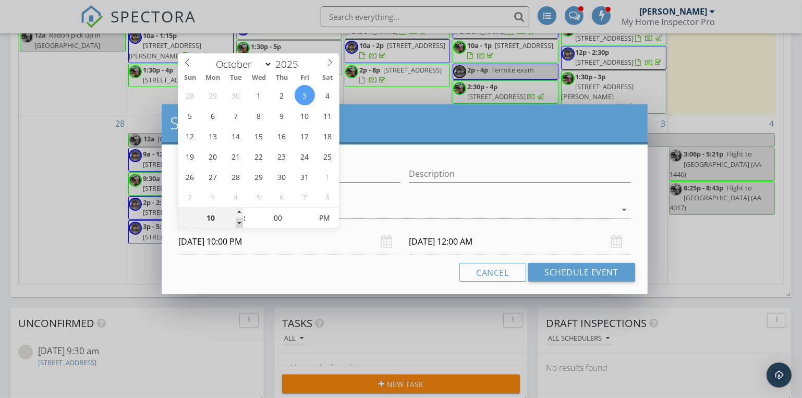
click at [238, 221] on span at bounding box center [239, 223] width 7 height 10
type input "09"
type input "10/03/2025 9:00 PM"
click at [238, 221] on span at bounding box center [239, 223] width 7 height 10
type input "10/04/2025 9:00 PM"
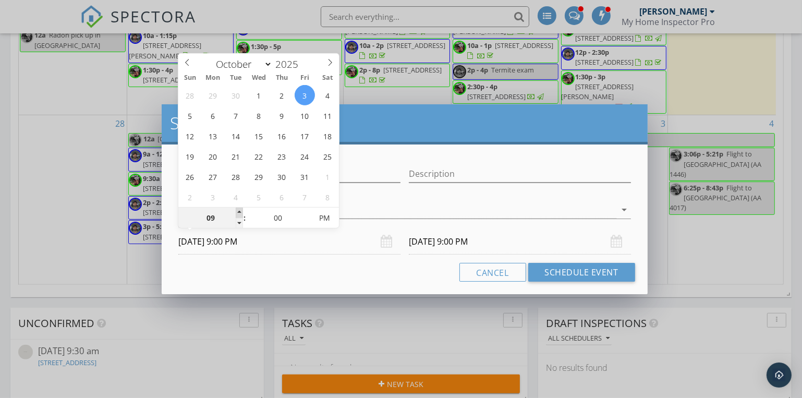
type input "10"
type input "10/03/2025 10:00 PM"
click at [241, 212] on span at bounding box center [239, 213] width 7 height 10
type input "10"
type input "10/04/2025 10:00 PM"
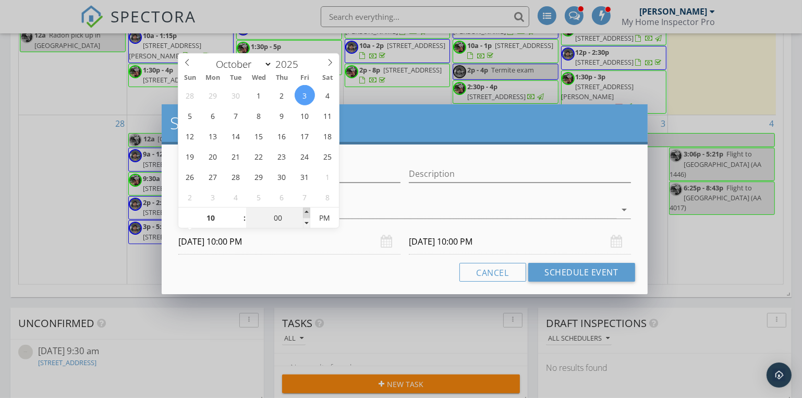
type input "05"
type input "10/03/2025 10:05 PM"
click at [305, 209] on span at bounding box center [306, 213] width 7 height 10
type input "10"
type input "10/03/2025 10:10 PM"
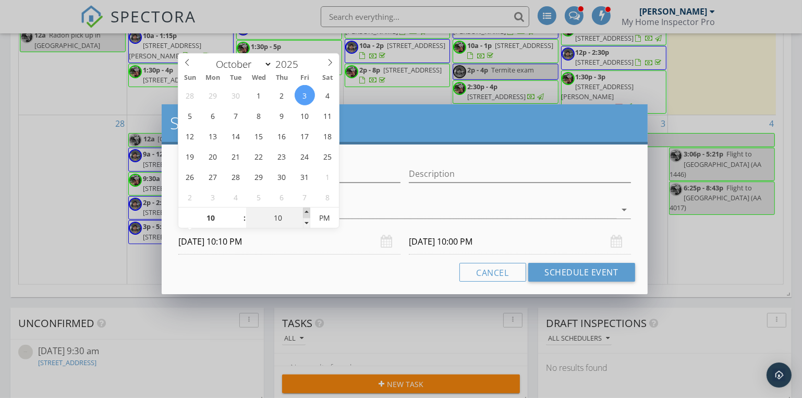
click at [305, 209] on span at bounding box center [306, 213] width 7 height 10
type input "15"
type input "10/03/2025 10:15 PM"
click at [305, 209] on span at bounding box center [306, 213] width 7 height 10
type input "20"
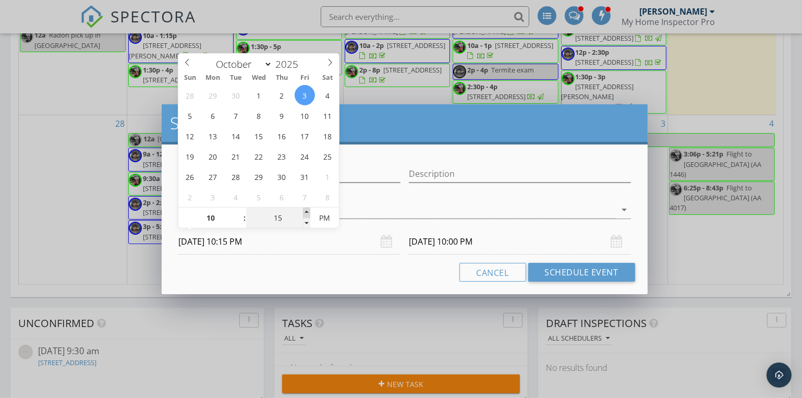
type input "10/03/2025 10:20 PM"
click at [305, 209] on span at bounding box center [306, 213] width 7 height 10
type input "25"
type input "10/03/2025 10:25 PM"
click at [305, 209] on span at bounding box center [306, 213] width 7 height 10
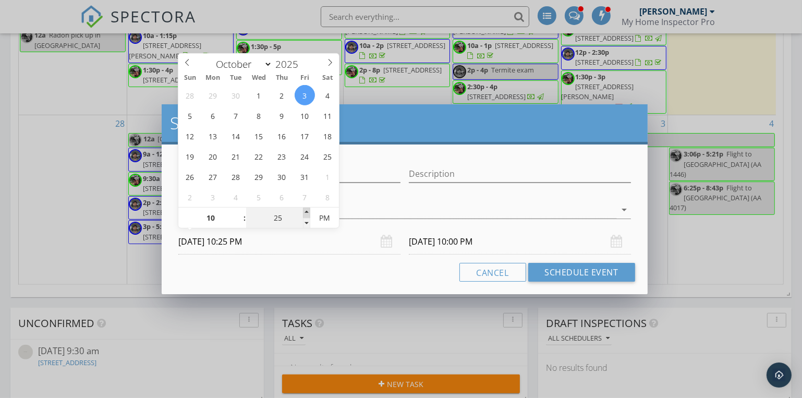
type input "30"
type input "10/03/2025 10:30 PM"
click at [305, 209] on span at bounding box center [306, 213] width 7 height 10
type input "30"
type input "10/04/2025 10:30 PM"
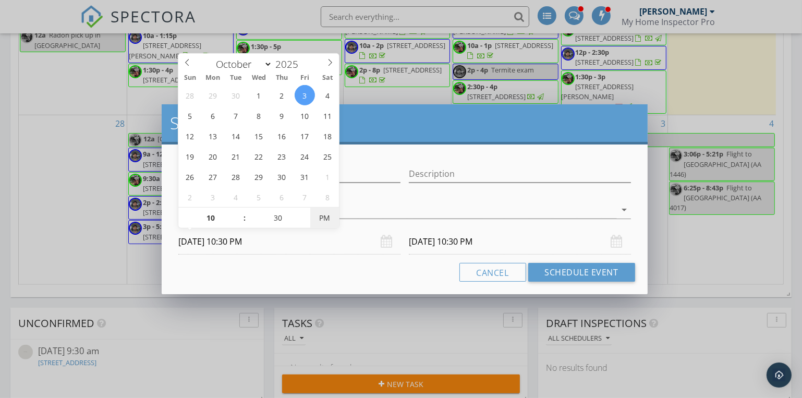
type input "10/03/2025 10:30 AM"
drag, startPoint x: 328, startPoint y: 215, endPoint x: 337, endPoint y: 219, distance: 9.1
click at [328, 215] on span "AM" at bounding box center [324, 218] width 29 height 21
click at [431, 243] on input "10/04/2025 10:30 AM" at bounding box center [520, 242] width 222 height 26
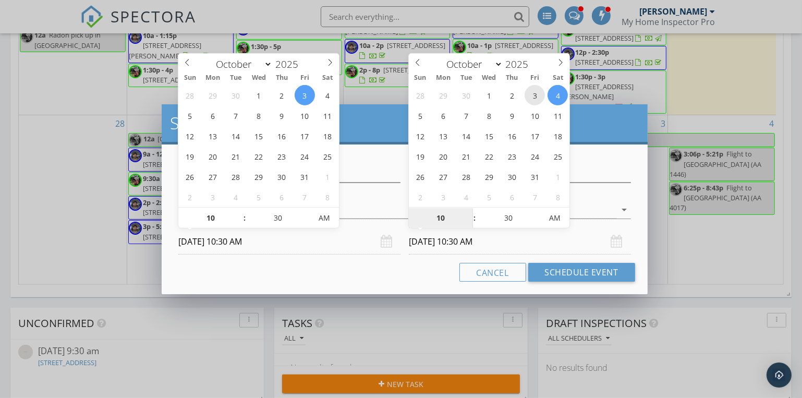
type input "10/03/2025 10:30 AM"
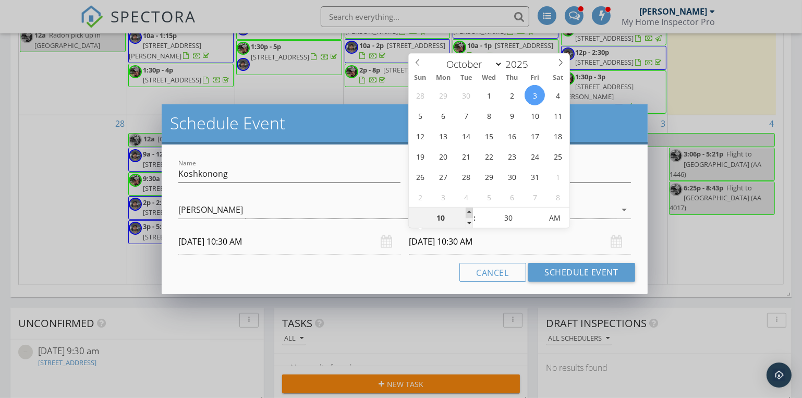
type input "11"
type input "10/03/2025 11:30 AM"
click at [468, 211] on span at bounding box center [469, 213] width 7 height 10
type input "12"
type input "10/03/2025 12:30 PM"
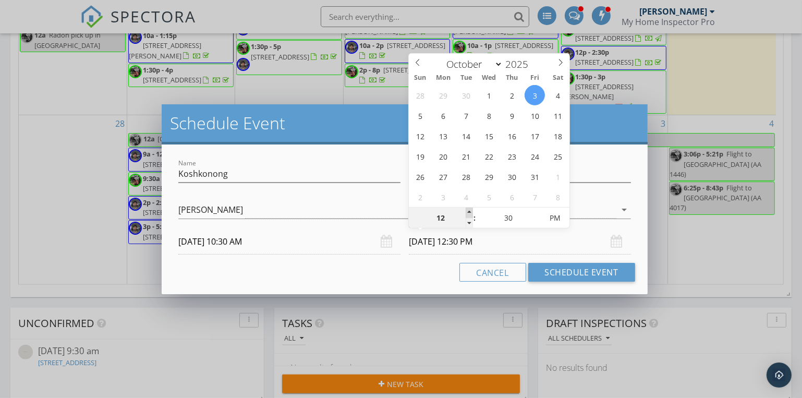
click at [468, 211] on span at bounding box center [469, 213] width 7 height 10
type input "01"
type input "10/03/2025 1:30 PM"
click at [469, 210] on span at bounding box center [469, 213] width 7 height 10
type input "02"
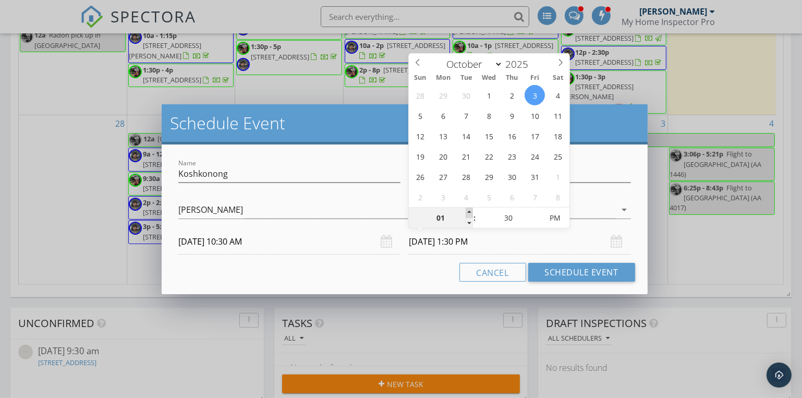
type input "10/03/2025 2:30 PM"
click at [469, 210] on span at bounding box center [469, 213] width 7 height 10
click at [576, 269] on button "Schedule Event" at bounding box center [582, 272] width 107 height 19
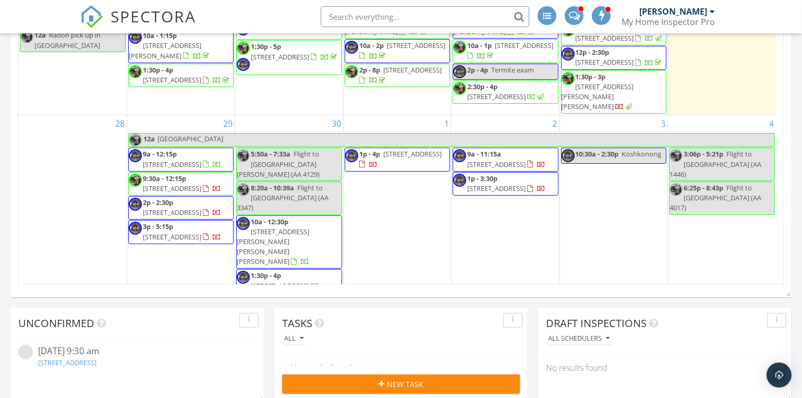
scroll to position [0, 0]
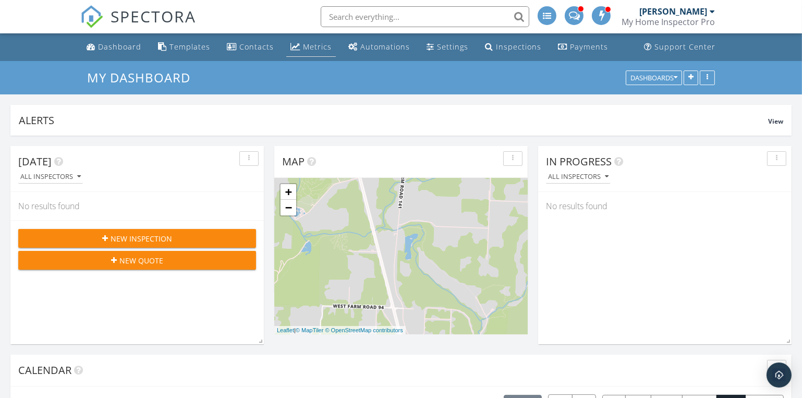
click at [311, 46] on div "Metrics" at bounding box center [317, 47] width 29 height 10
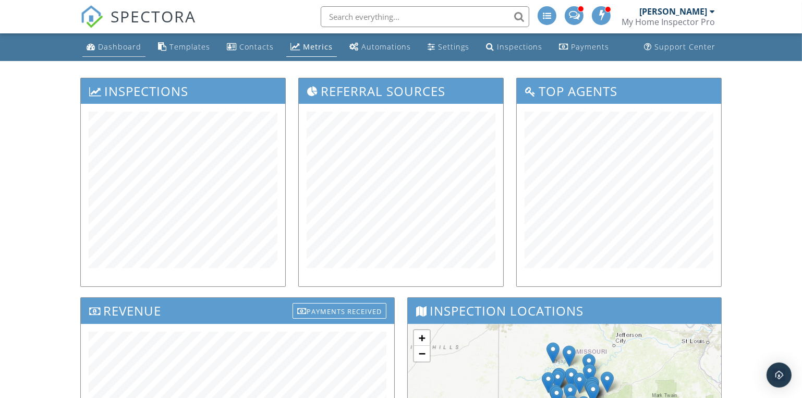
click at [115, 45] on div "Dashboard" at bounding box center [119, 47] width 43 height 10
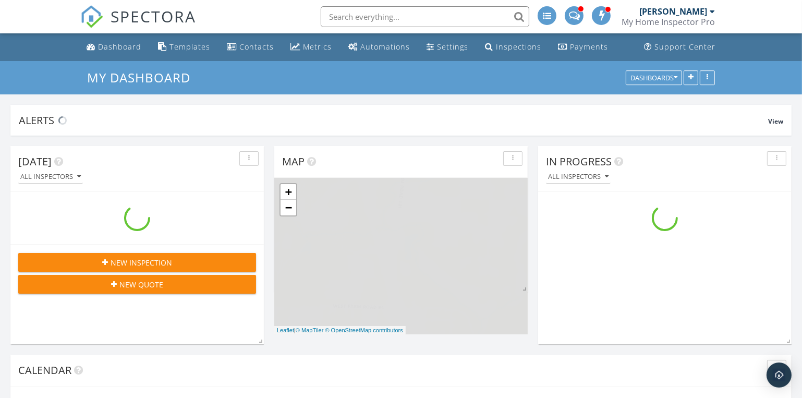
scroll to position [1121, 818]
